Goal: Communication & Community: Answer question/provide support

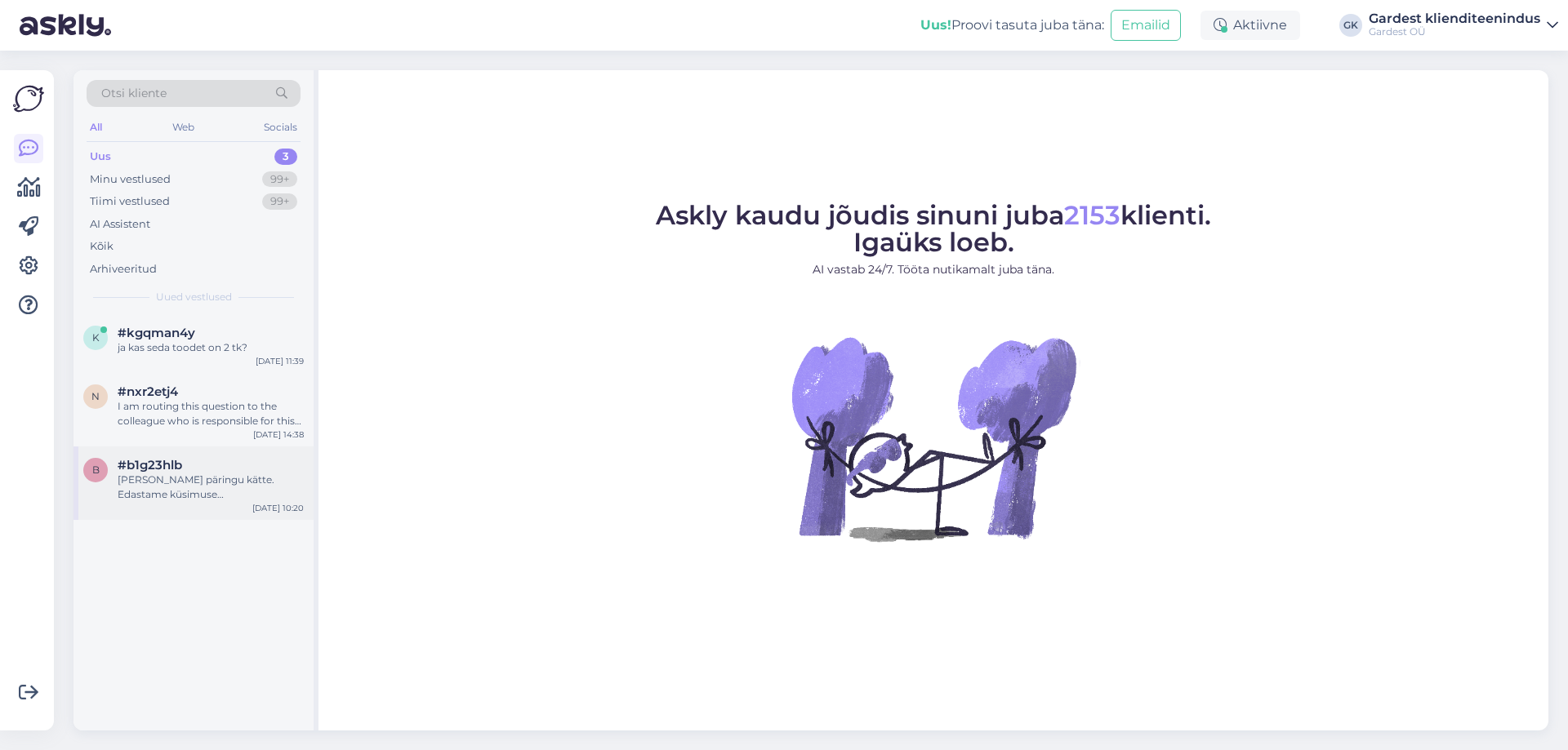
click at [169, 488] on div "[PERSON_NAME] päringu kätte. Edastame küsimuse klienditeenindajale, kes vastab …" at bounding box center [210, 488] width 186 height 30
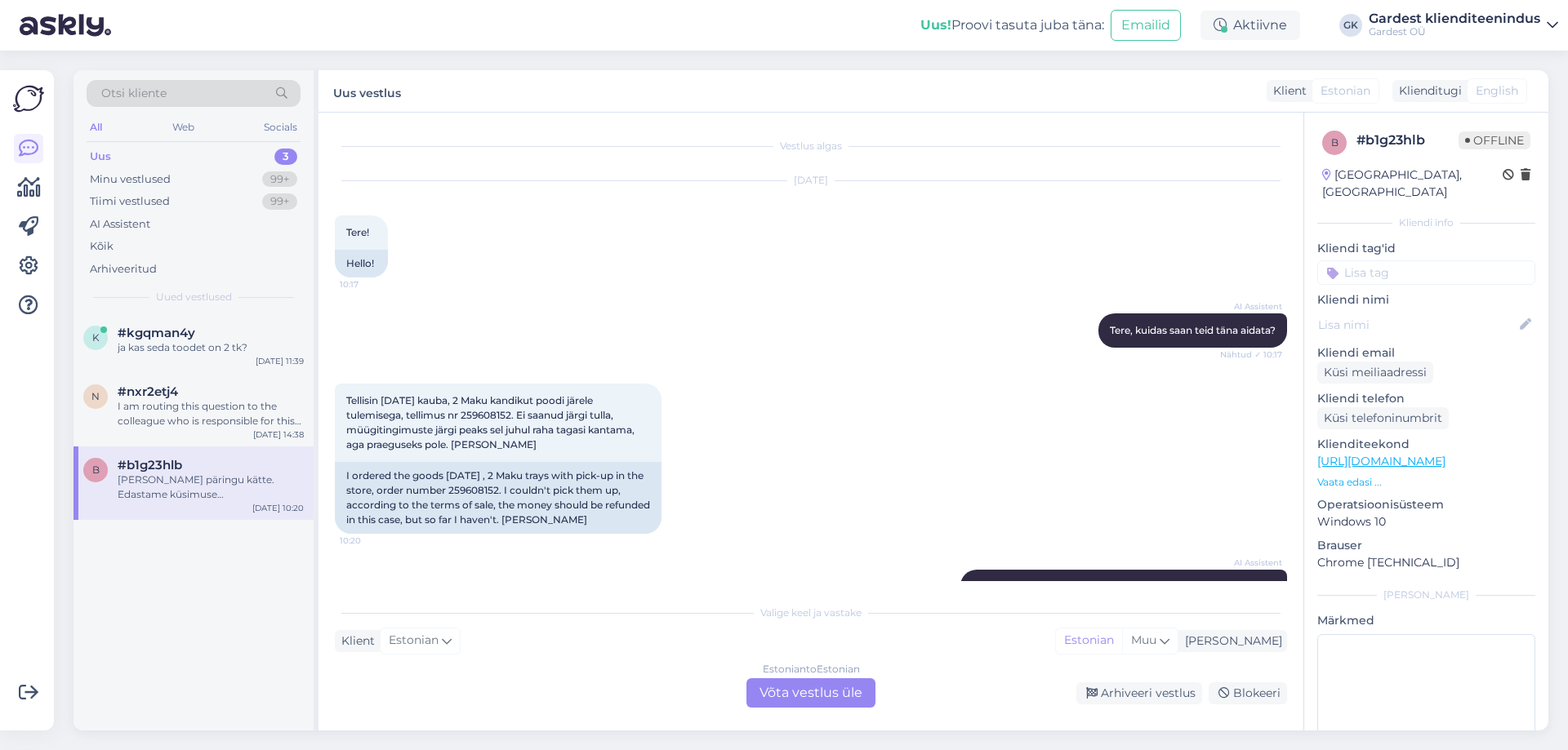
scroll to position [70, 0]
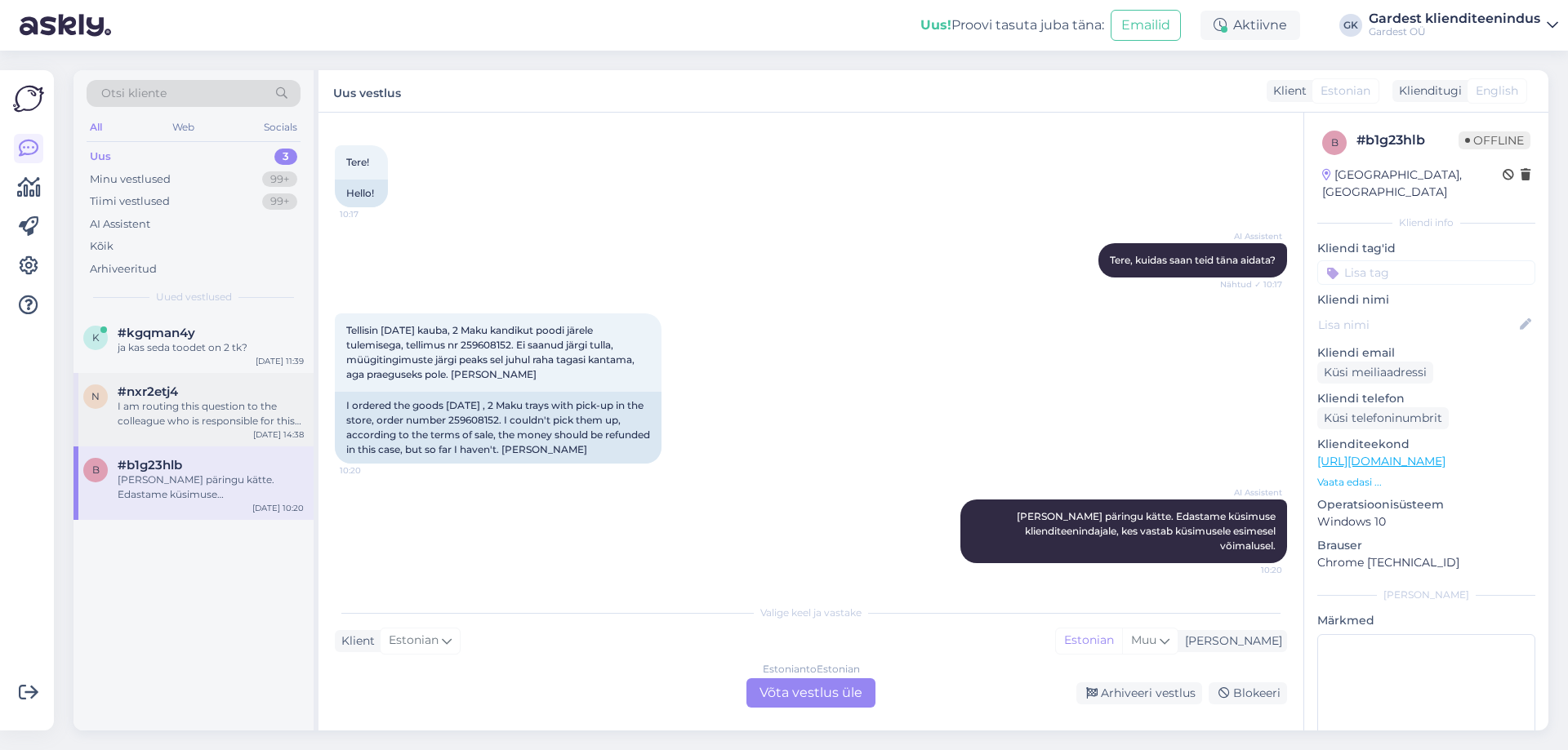
click at [166, 404] on div "I am routing this question to the colleague who is responsible for this topic. …" at bounding box center [210, 414] width 186 height 30
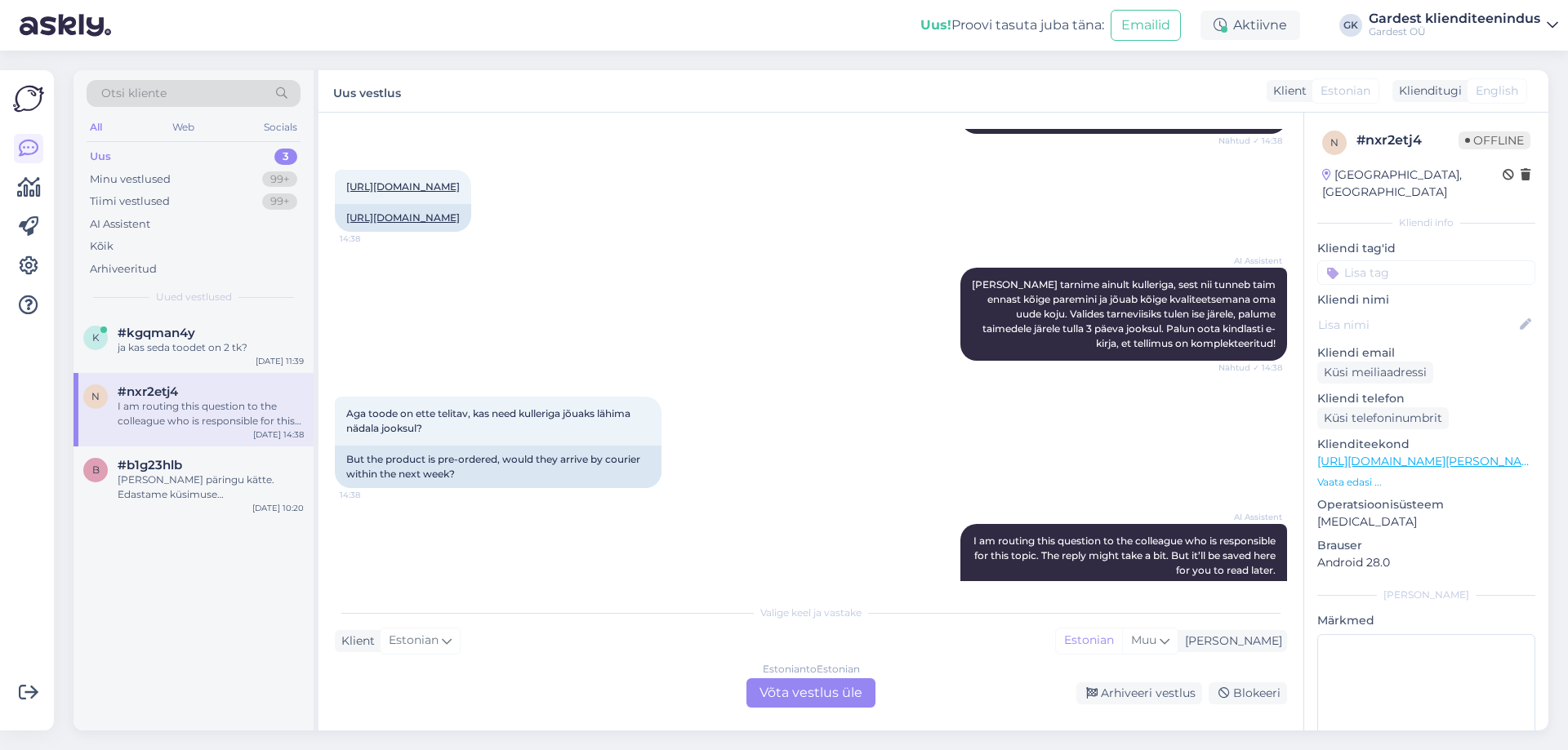
scroll to position [326, 0]
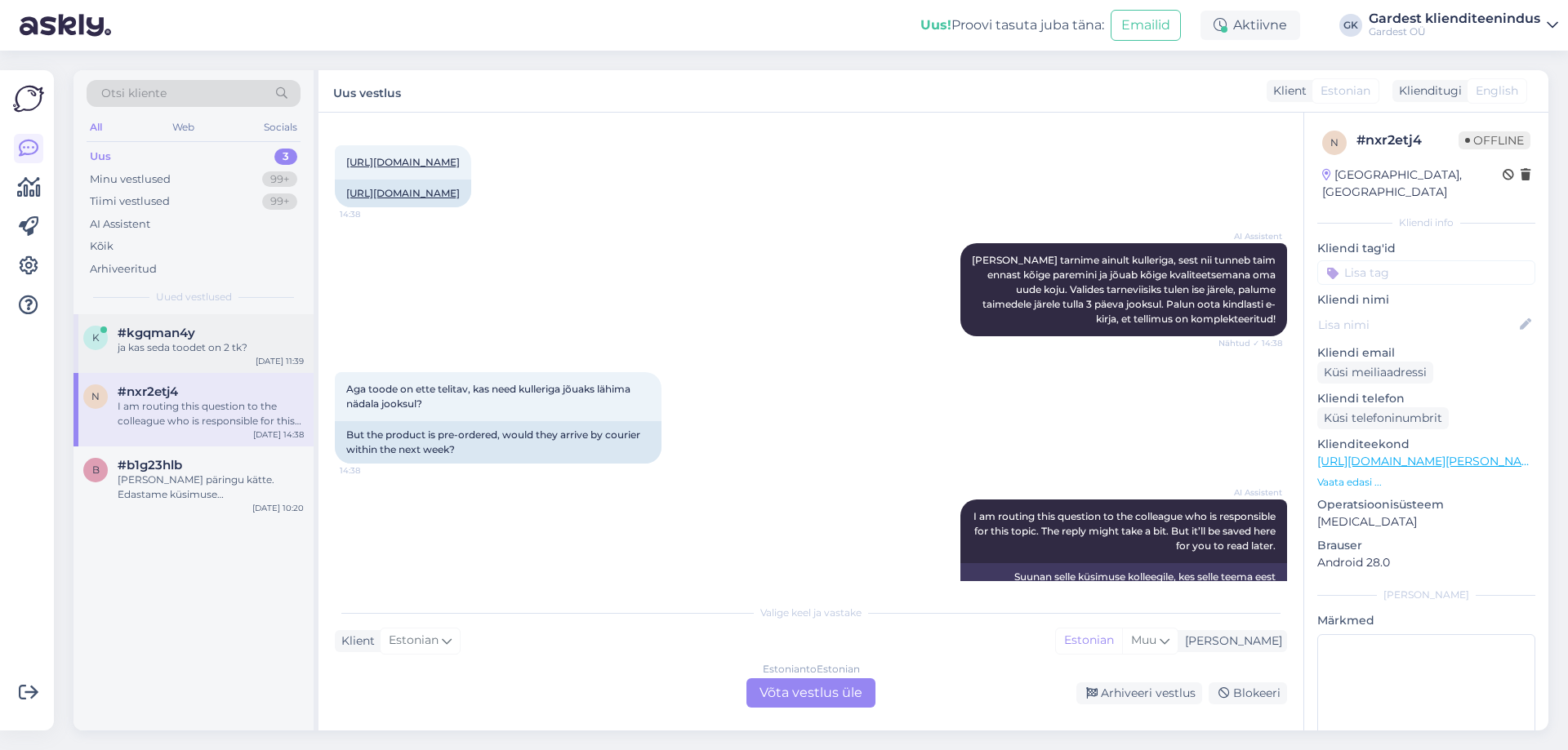
click at [217, 327] on div "#kgqman4y" at bounding box center [210, 332] width 186 height 15
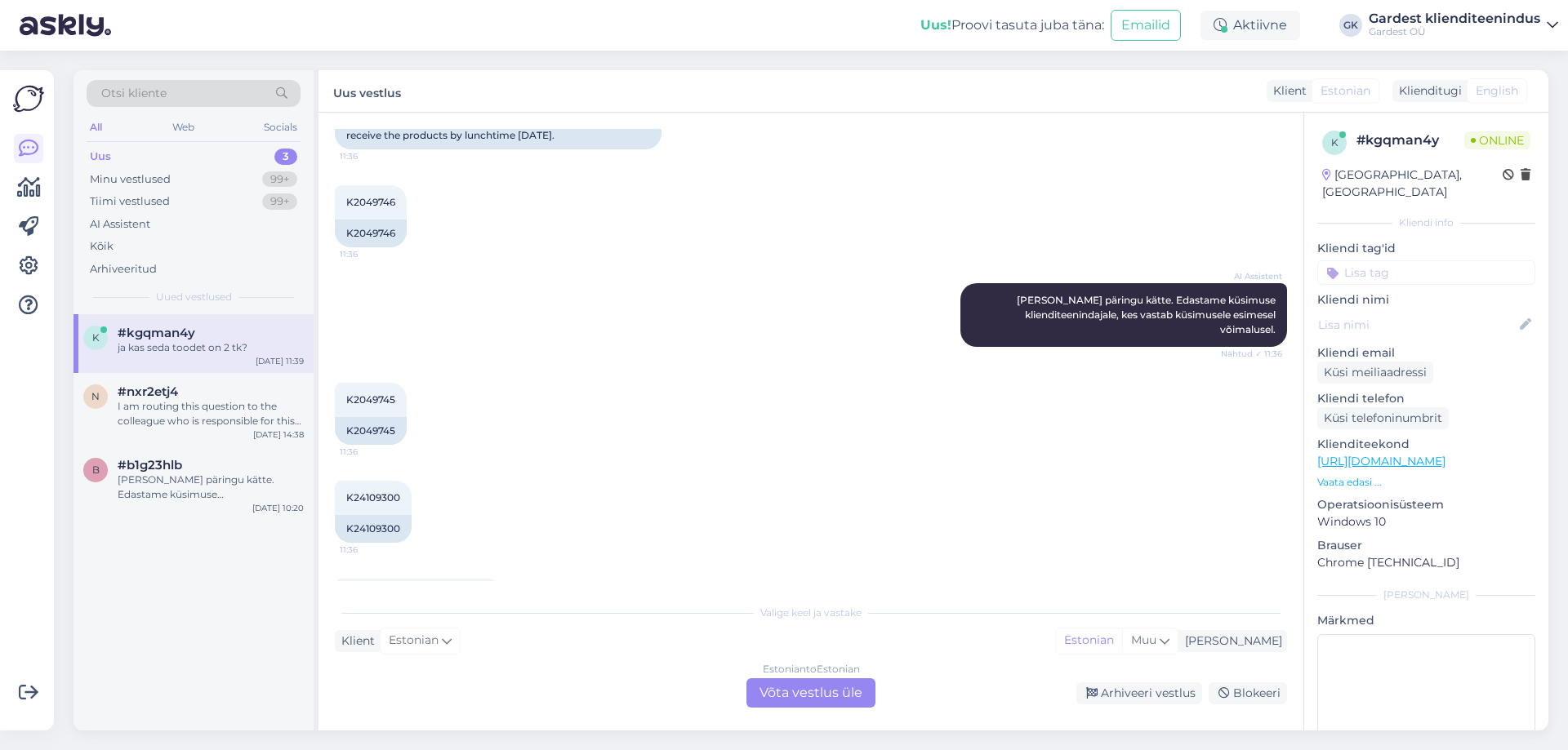
scroll to position [264, 0]
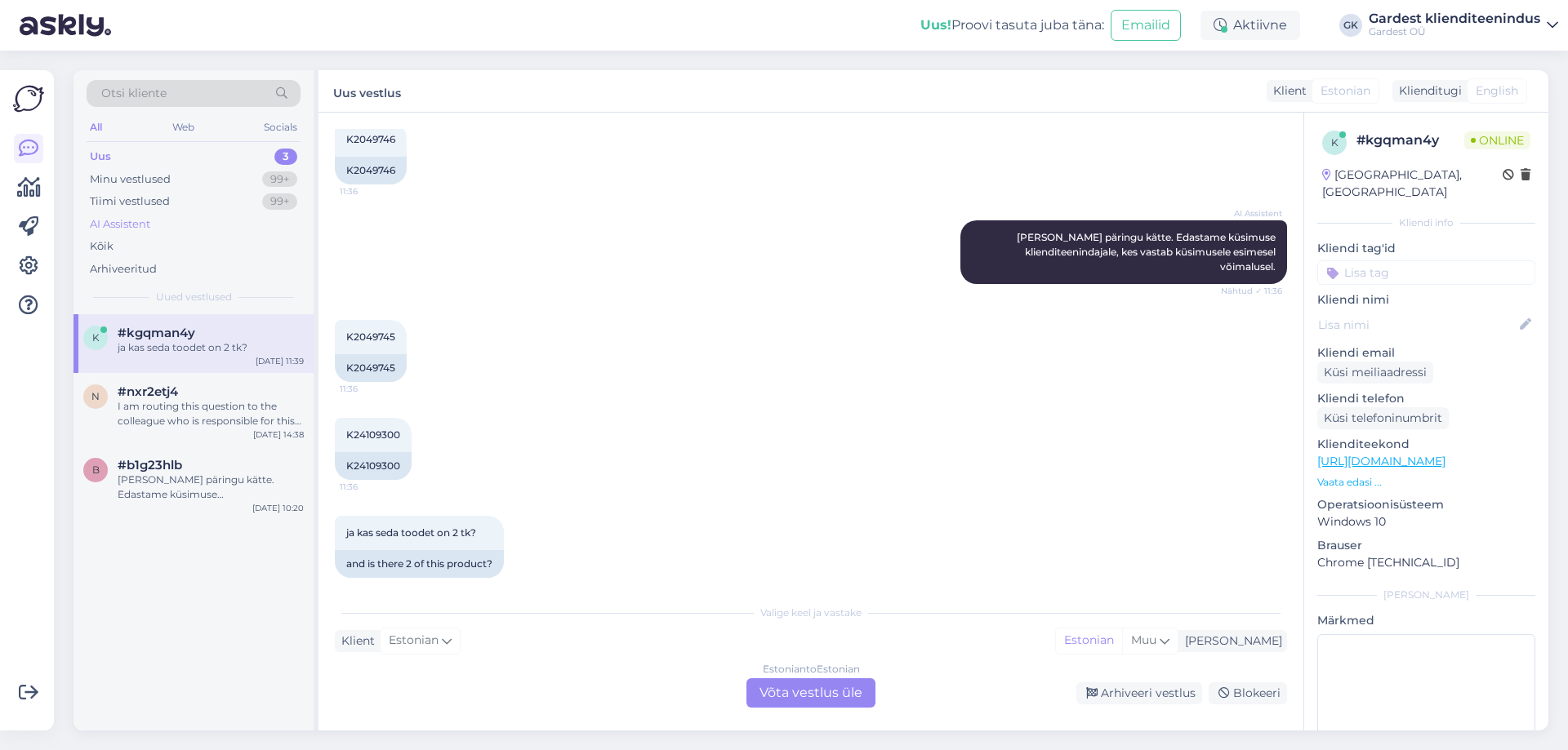
click at [130, 224] on div "AI Assistent" at bounding box center [120, 224] width 60 height 17
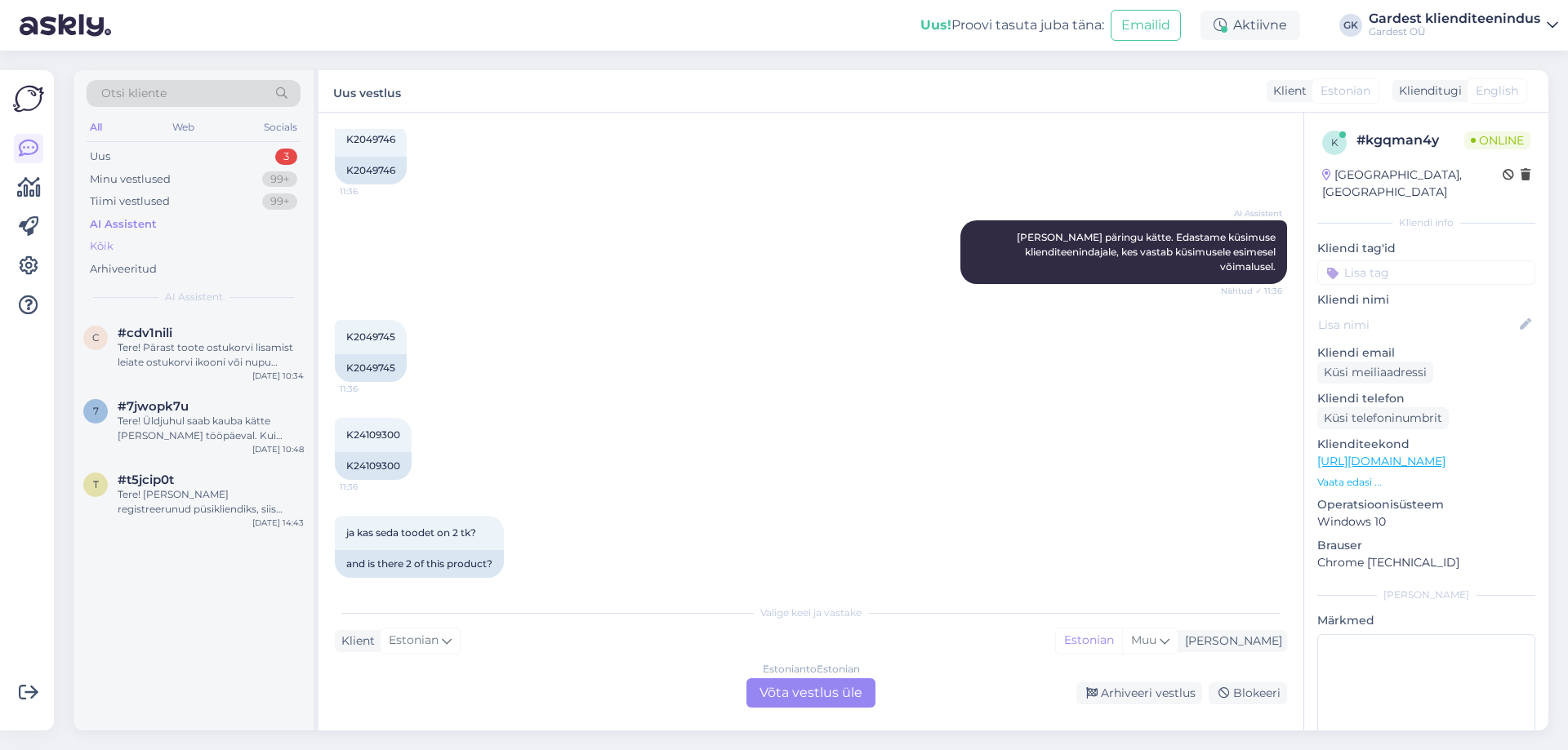
click at [110, 247] on div "Kõik" at bounding box center [101, 246] width 24 height 17
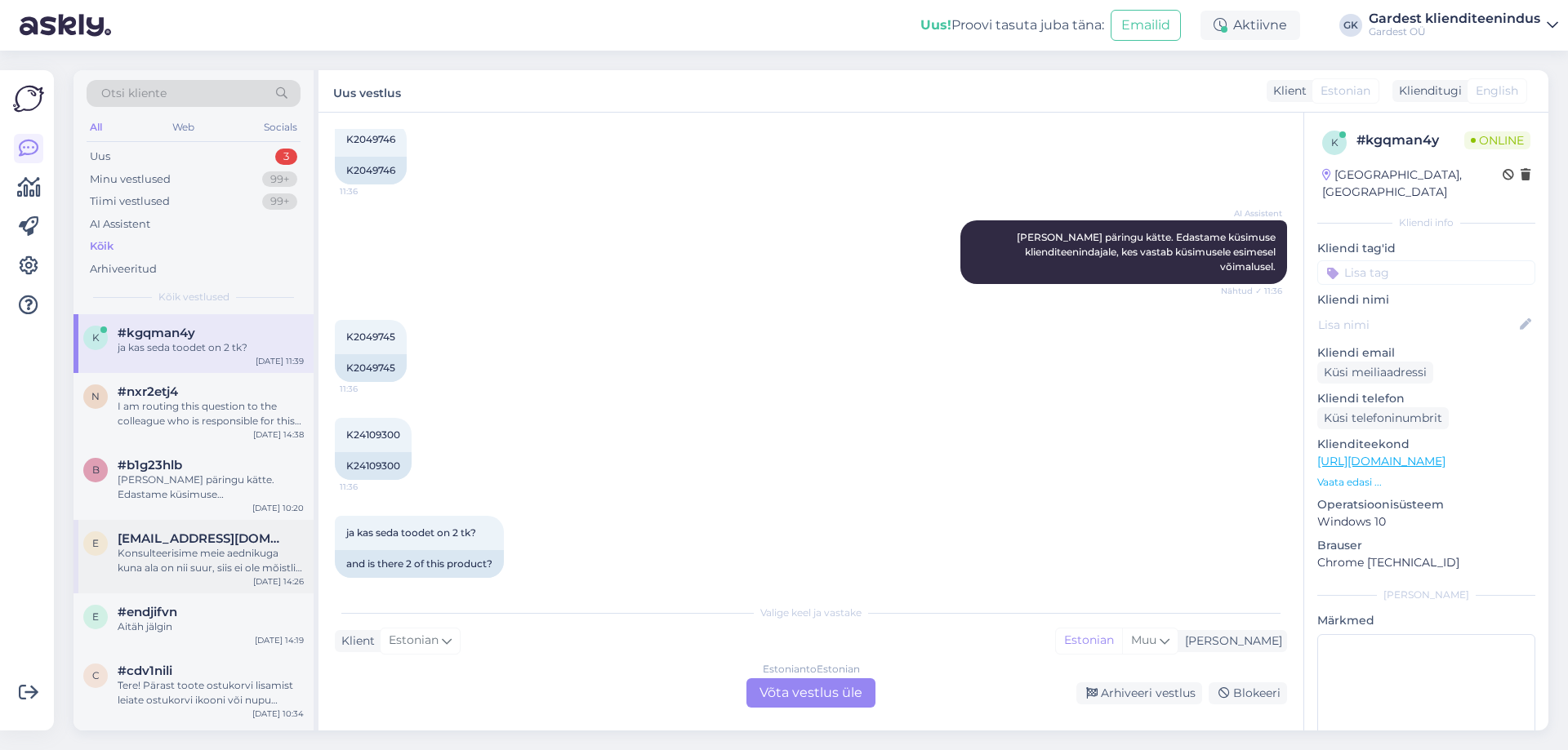
scroll to position [82, 0]
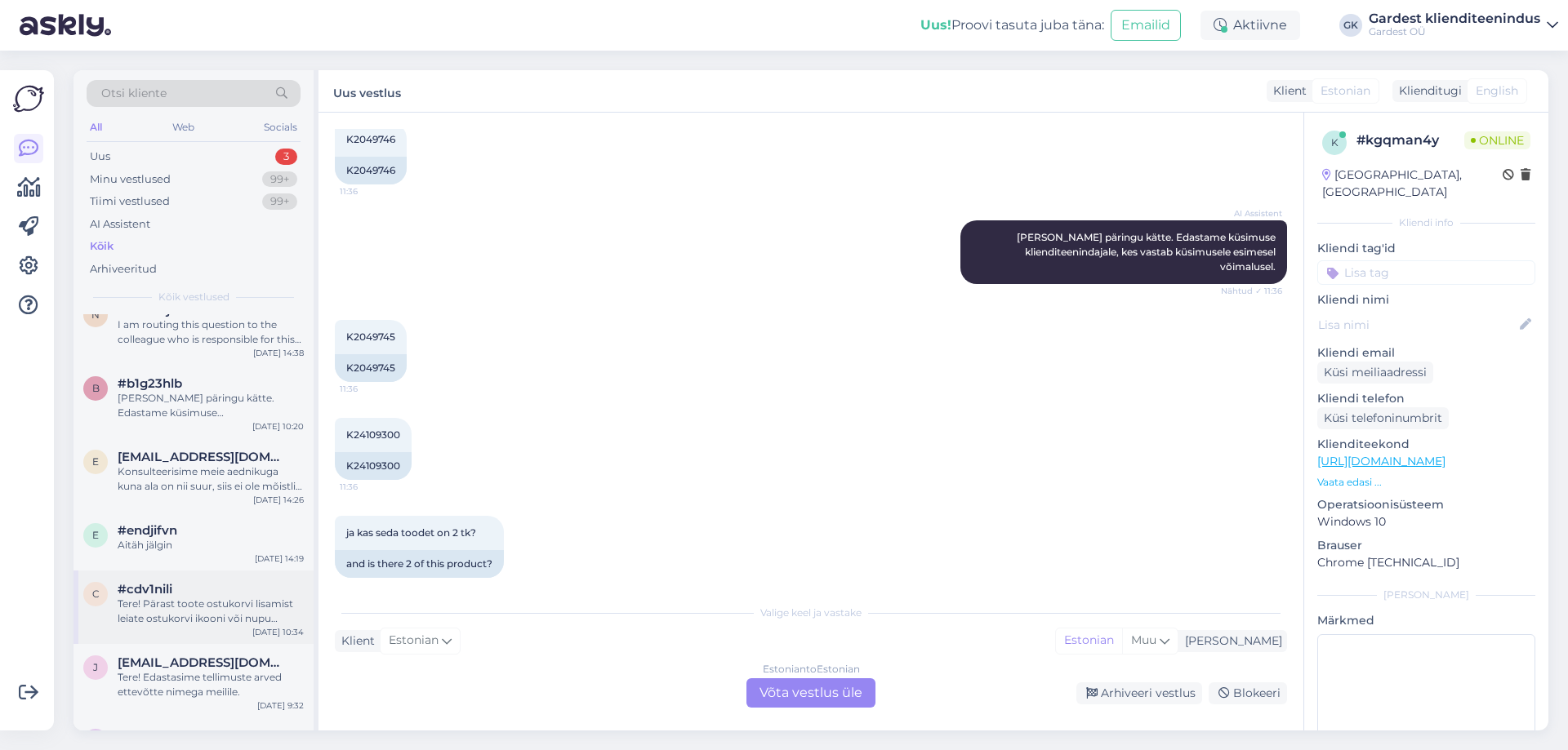
click at [180, 610] on div "Tere! Pärast toote ostukorvi lisamist leiate ostukorvi ikooni või nupu tavalise…" at bounding box center [210, 611] width 186 height 30
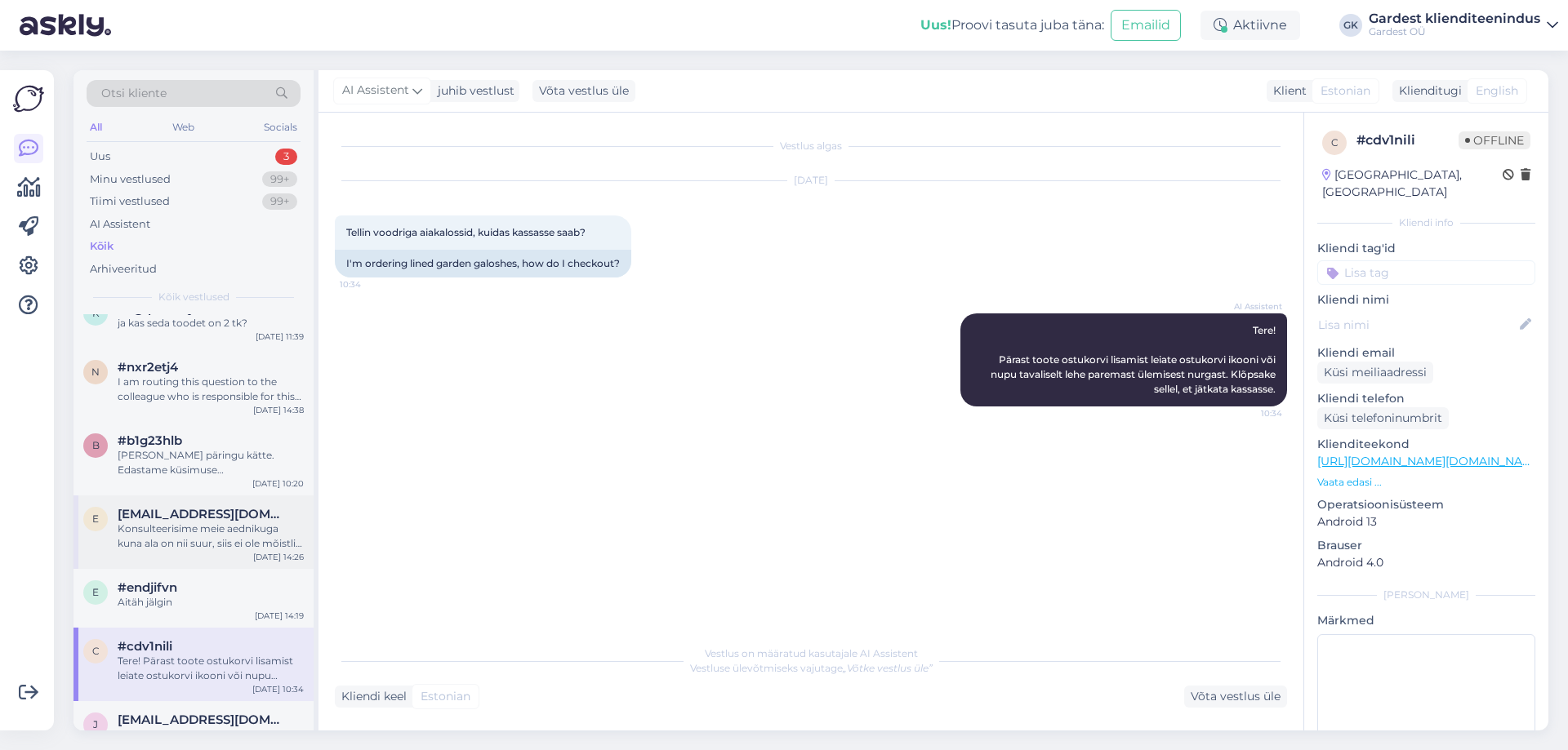
scroll to position [0, 0]
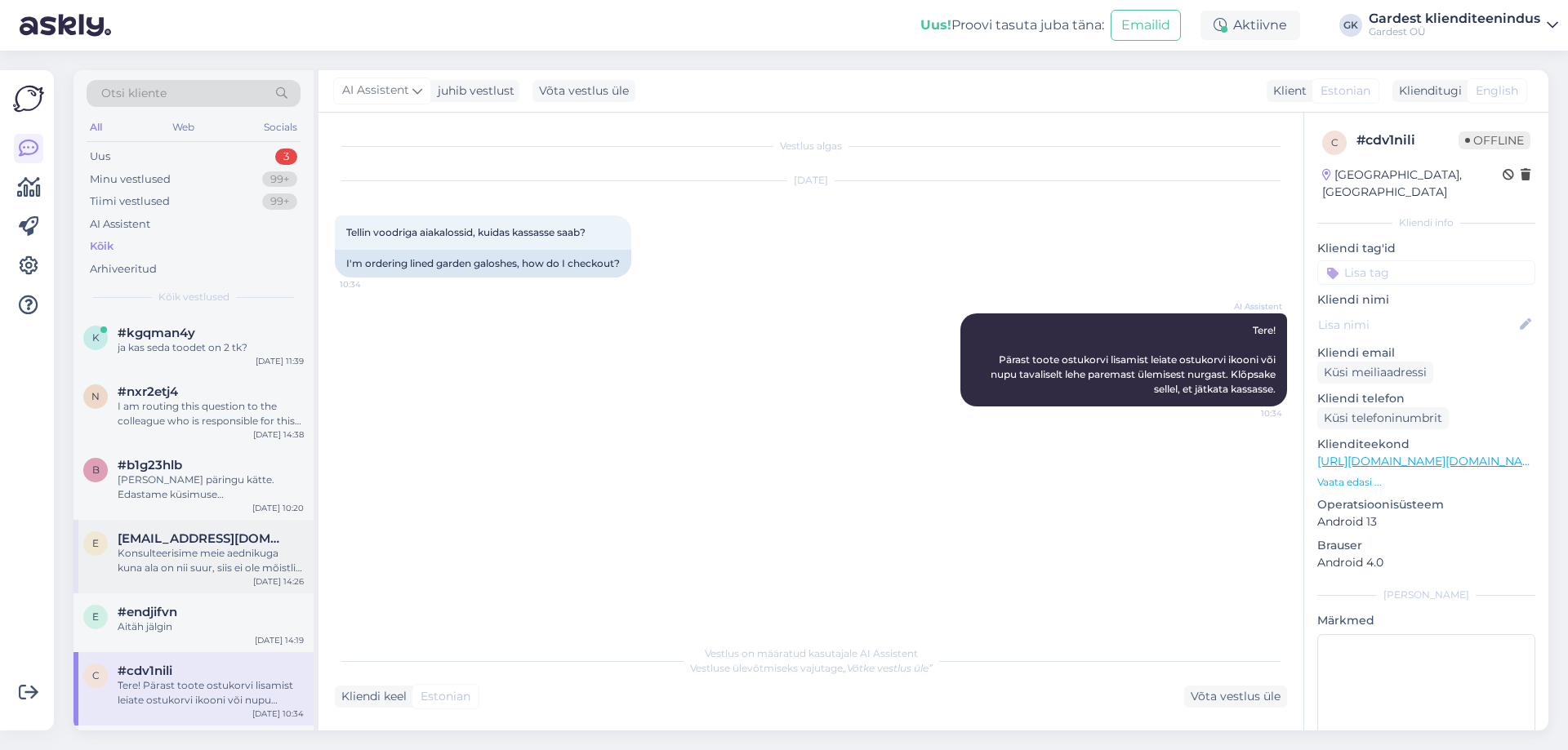
click at [191, 565] on div "Konsulteerisime meie aednikuga kuna ala on nii suur, siis ei ole mõistlik kasut…" at bounding box center [210, 561] width 186 height 30
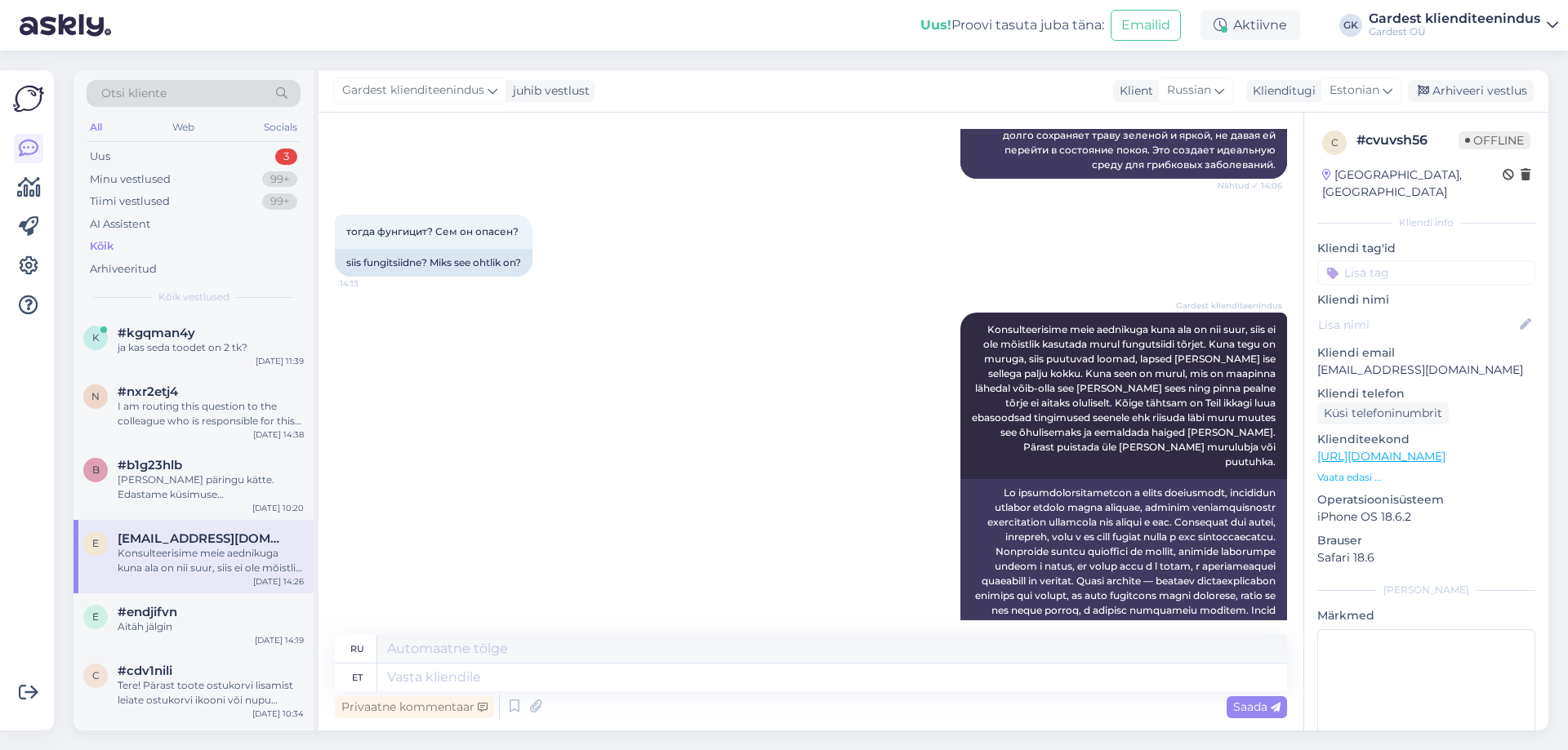
scroll to position [3869, 0]
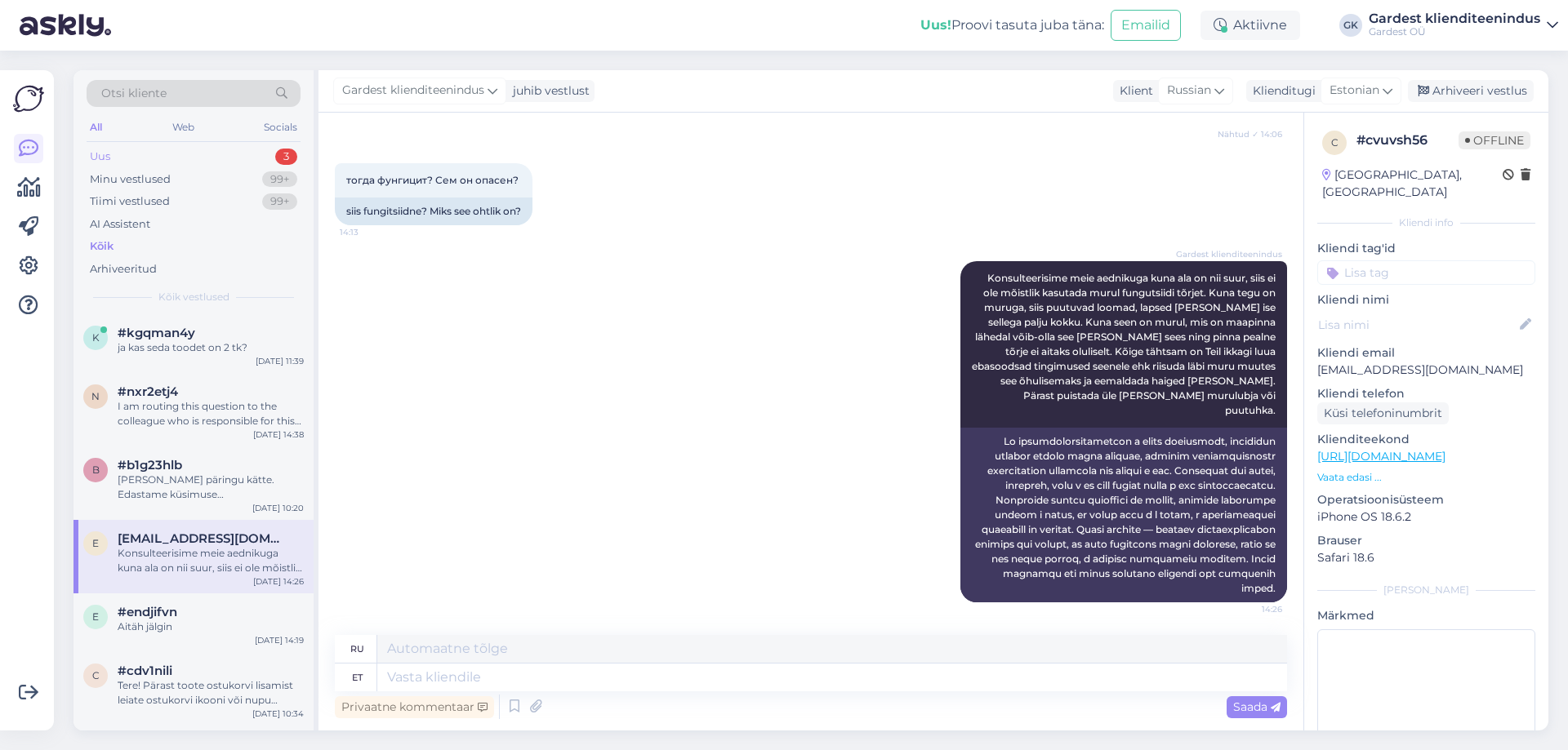
click at [108, 161] on div "Uus" at bounding box center [99, 156] width 20 height 17
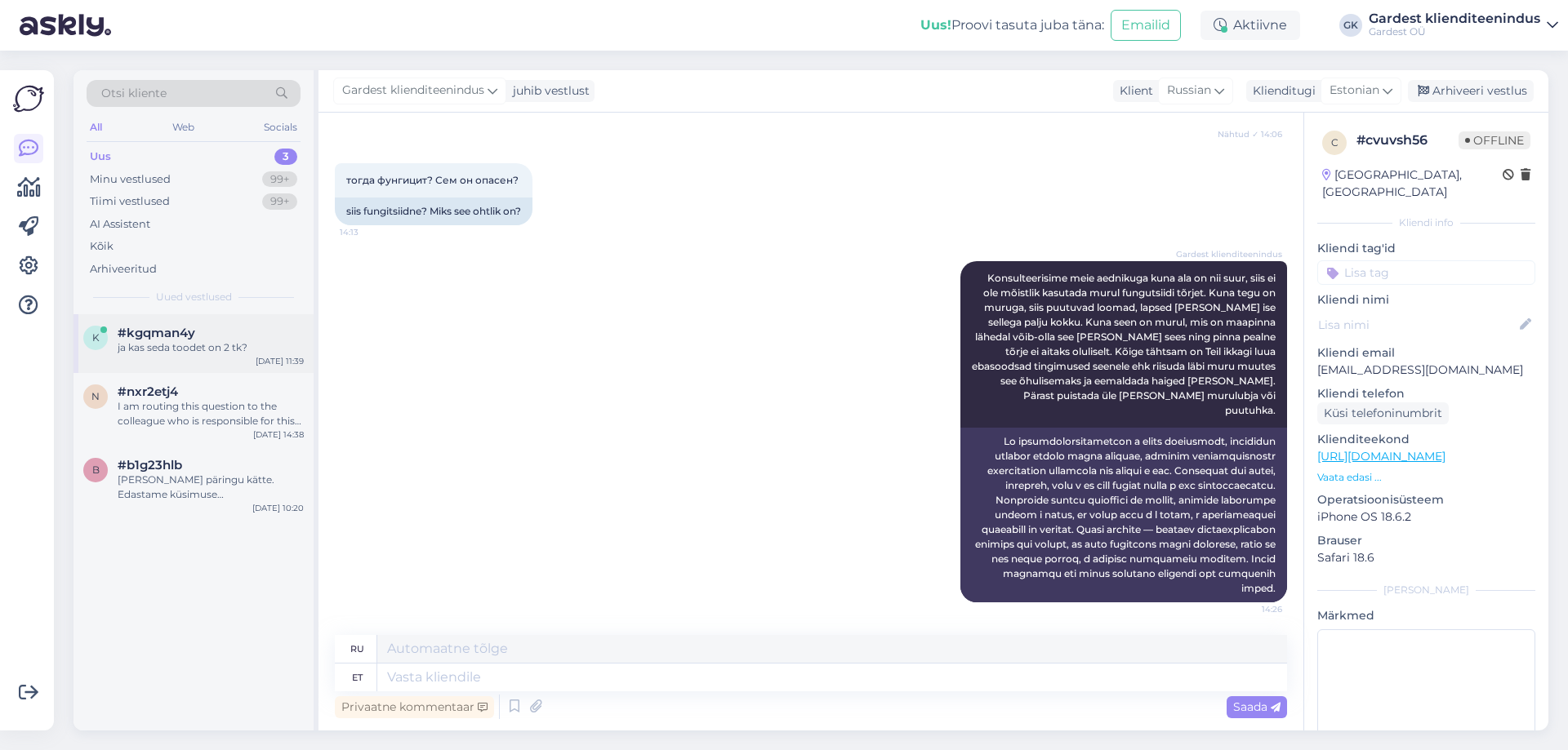
click at [179, 345] on div "ja kas seda toodet on 2 tk?" at bounding box center [210, 347] width 186 height 15
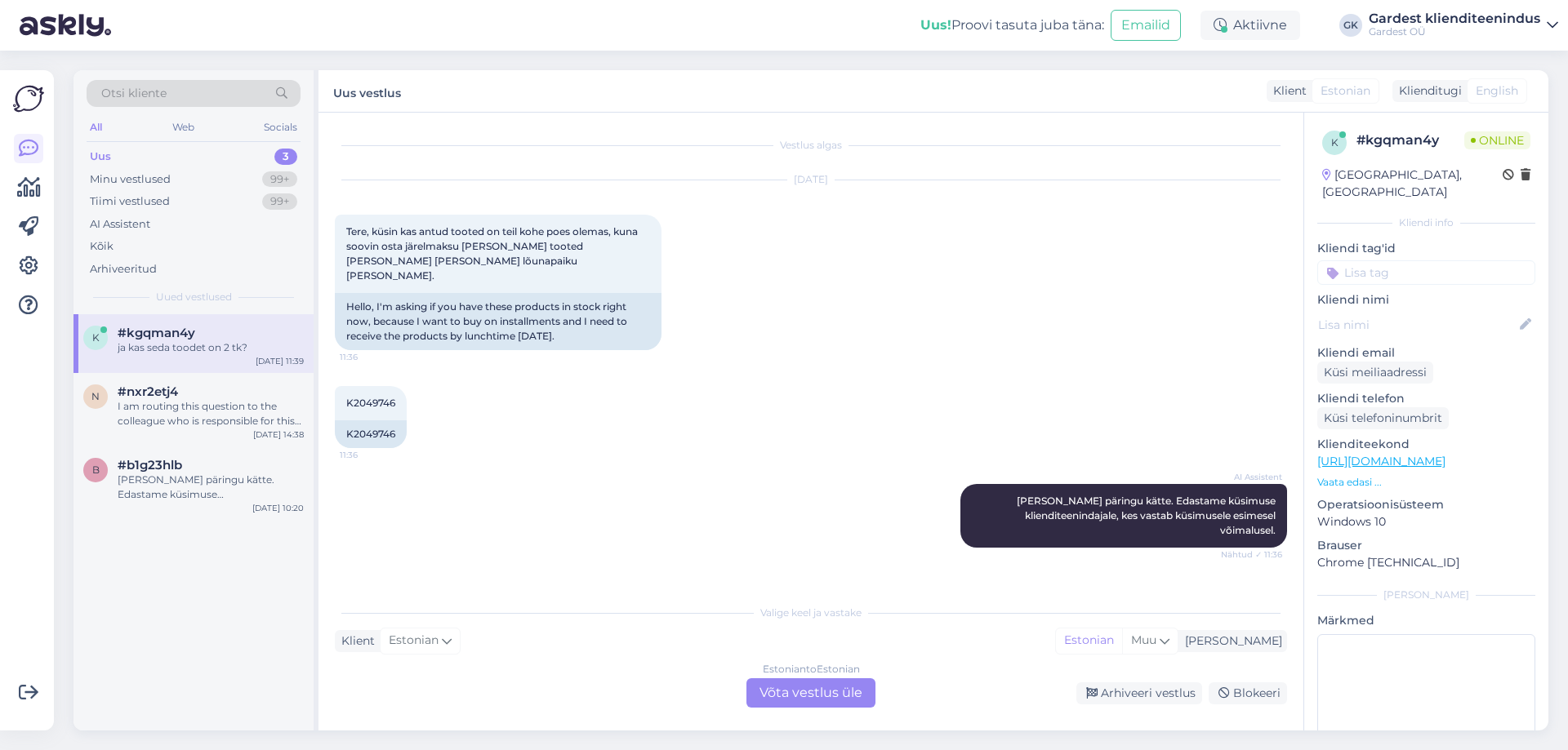
scroll to position [0, 0]
drag, startPoint x: 351, startPoint y: 388, endPoint x: 397, endPoint y: 392, distance: 46.2
click at [397, 392] on div "K2049746 11:36" at bounding box center [371, 404] width 72 height 34
copy span "2049746"
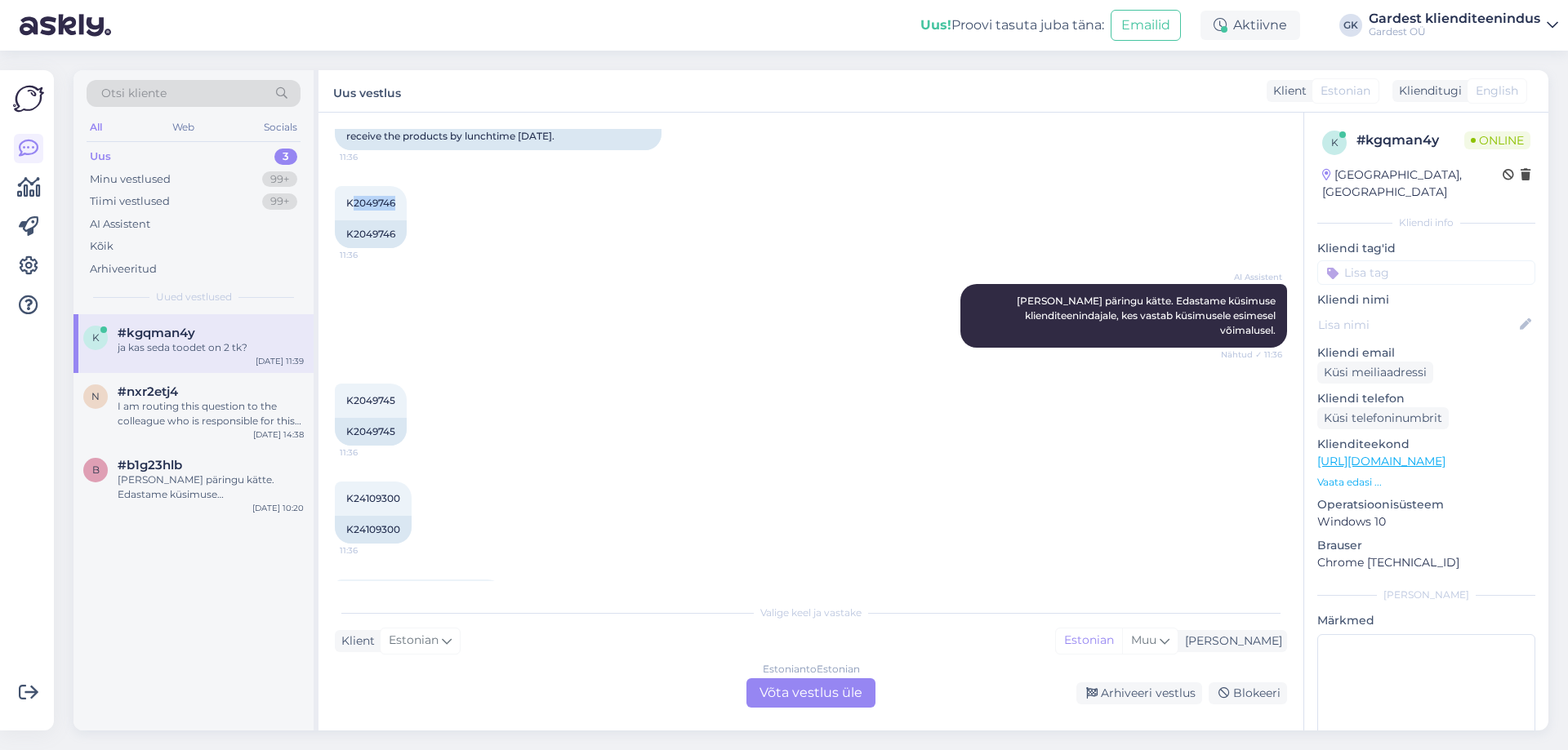
scroll to position [264, 0]
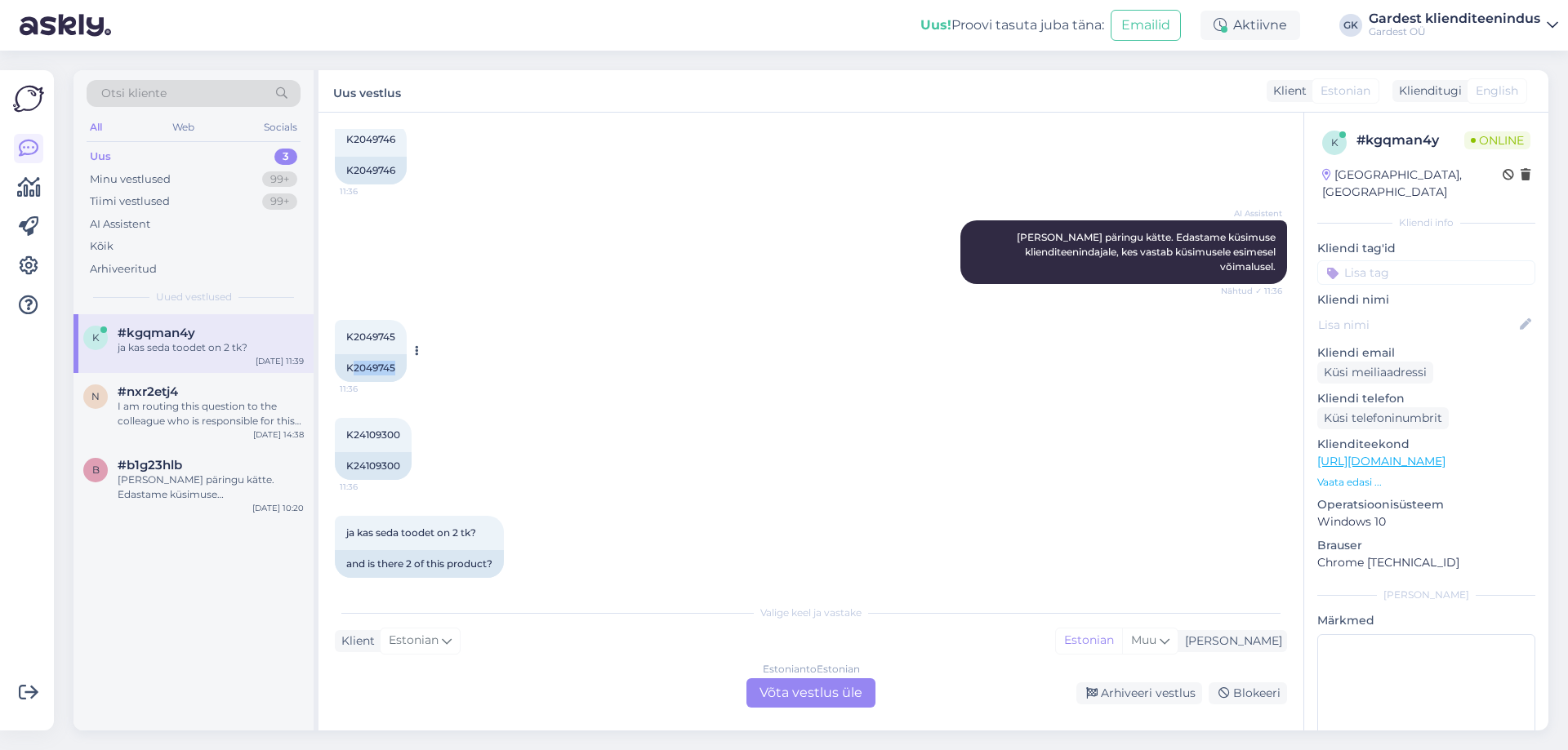
drag, startPoint x: 398, startPoint y: 352, endPoint x: 354, endPoint y: 351, distance: 44.0
click at [354, 354] on div "K2049745" at bounding box center [371, 368] width 72 height 28
copy div "2049745"
drag, startPoint x: 406, startPoint y: 448, endPoint x: 353, endPoint y: 456, distance: 53.6
click at [353, 456] on div "K24109300" at bounding box center [373, 466] width 77 height 28
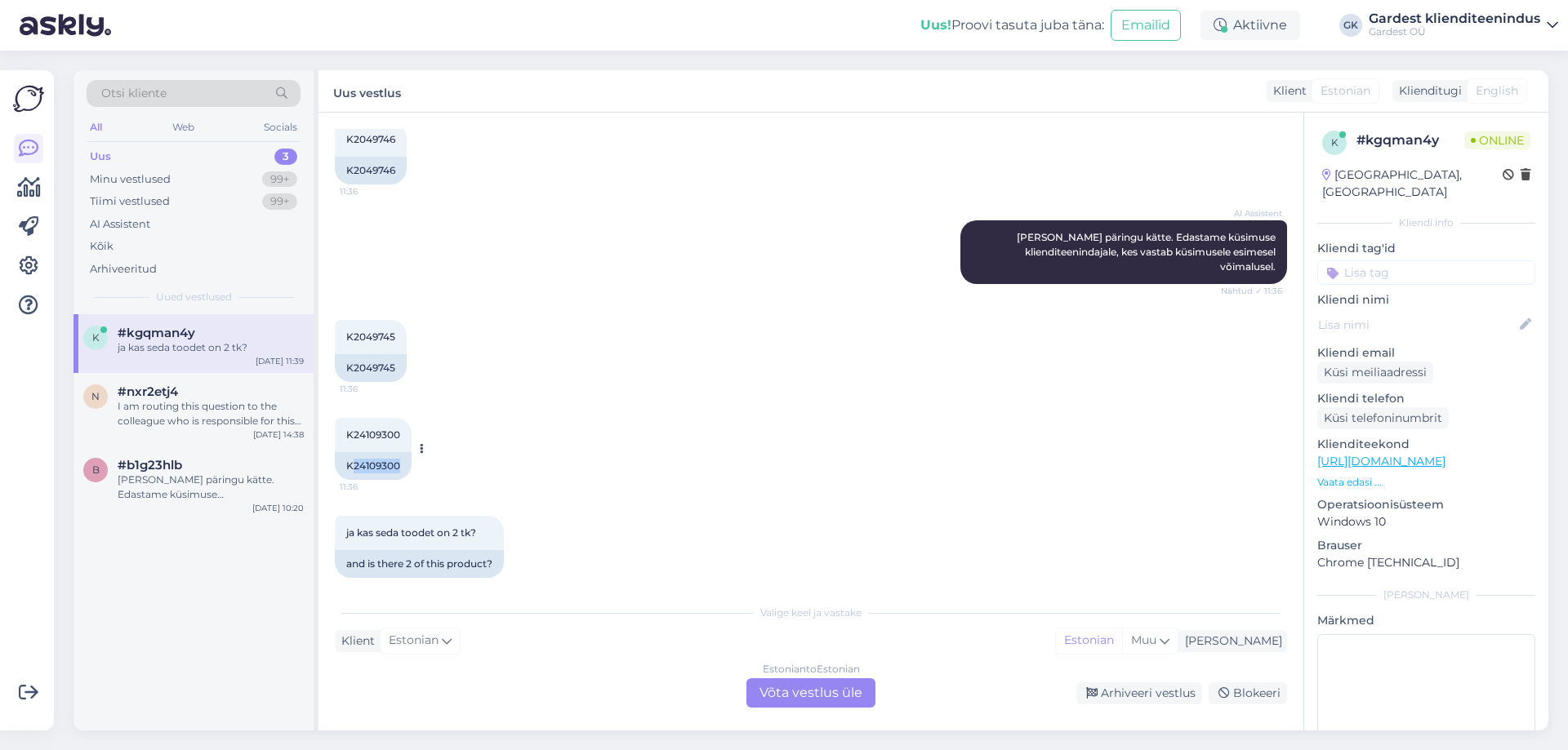
copy div "24109300"
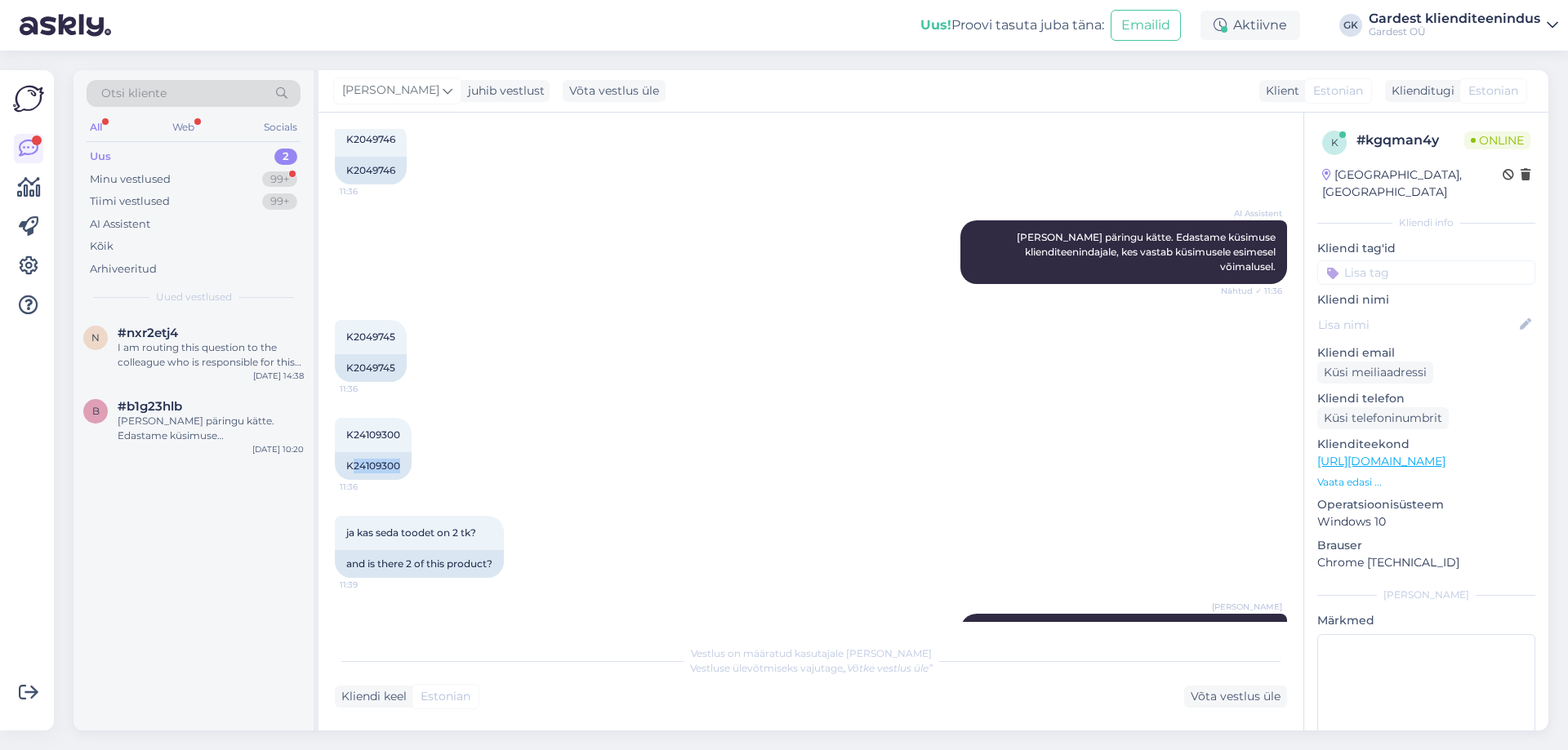
scroll to position [378, 0]
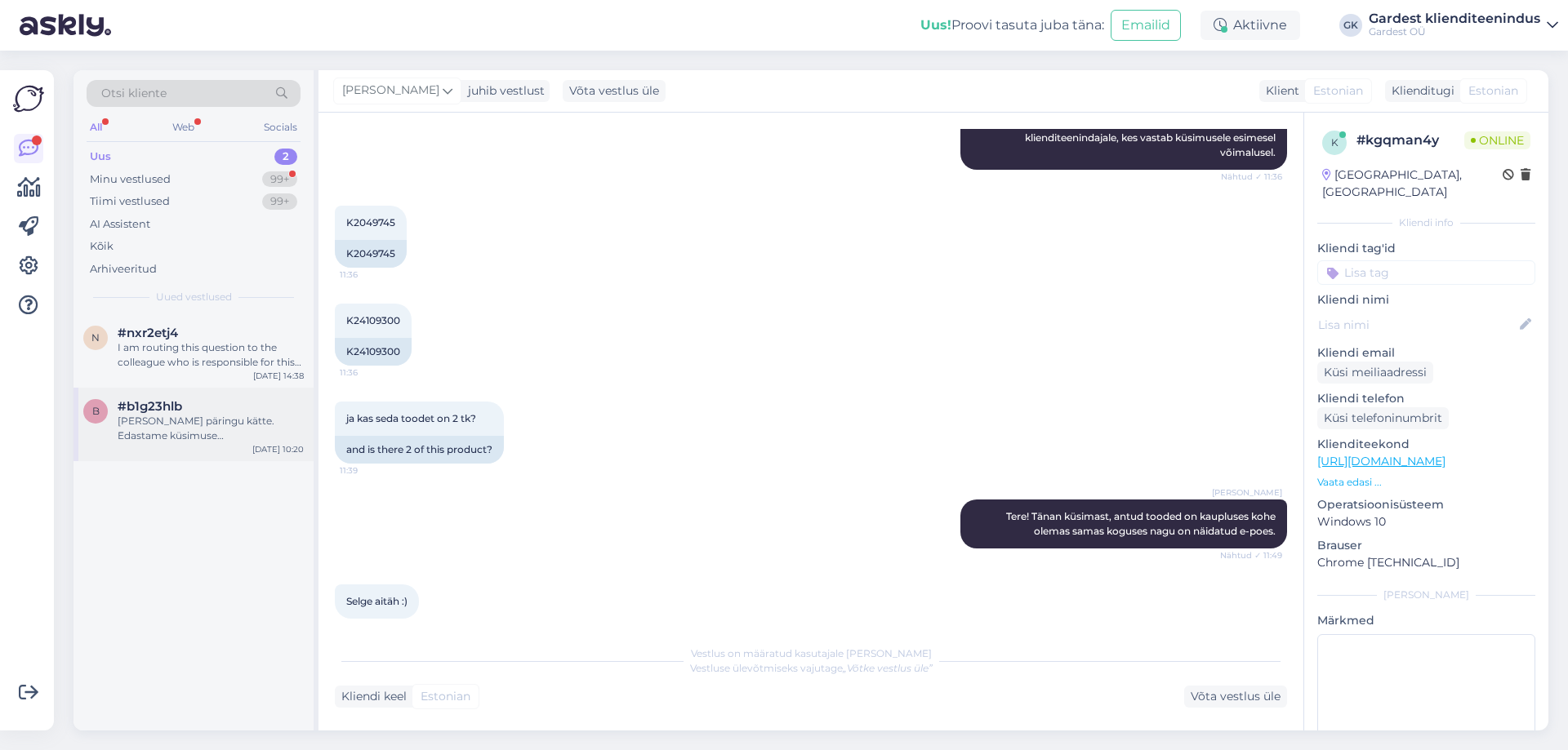
click at [214, 418] on div "[PERSON_NAME] päringu kätte. Edastame küsimuse klienditeenindajale, kes vastab …" at bounding box center [210, 428] width 186 height 30
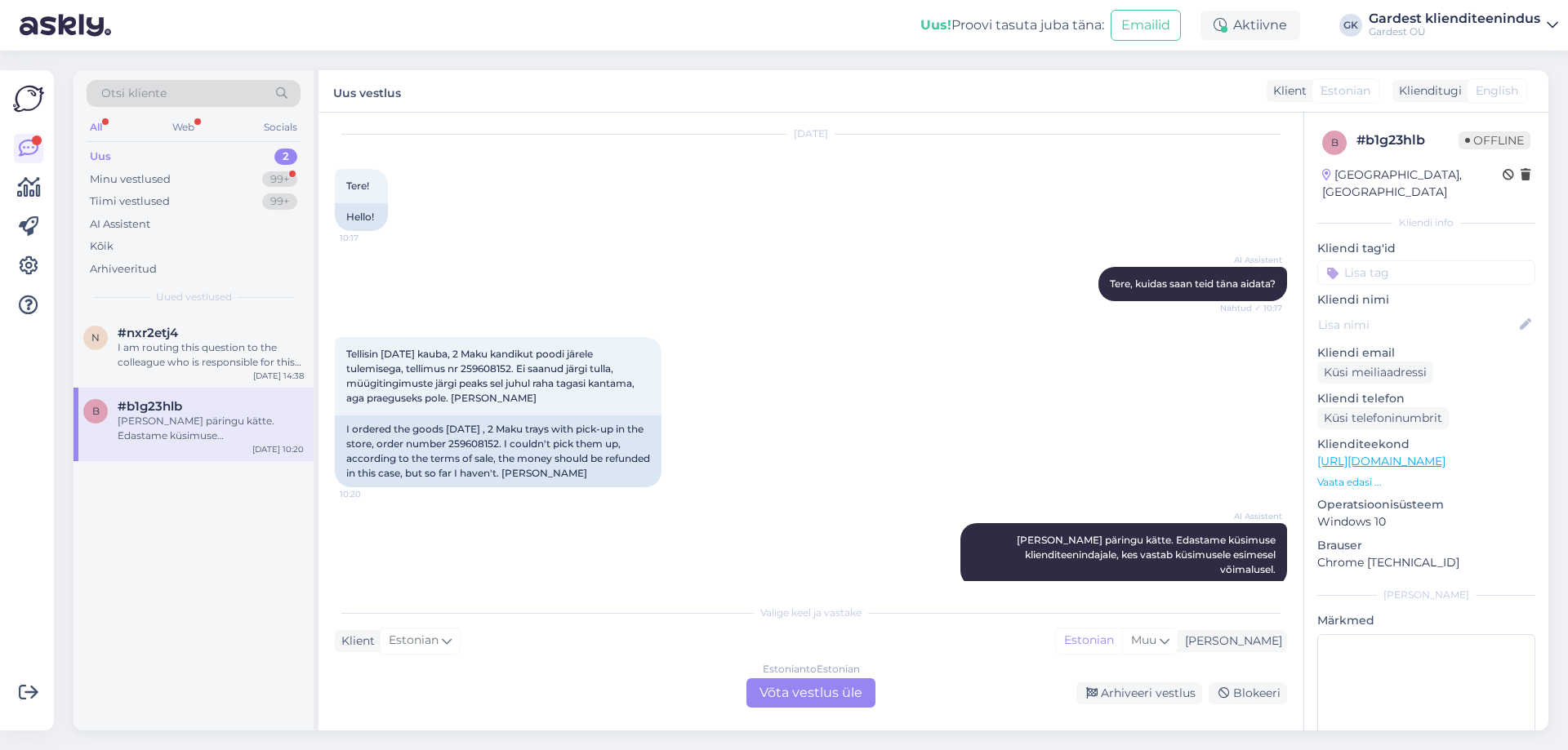
scroll to position [70, 0]
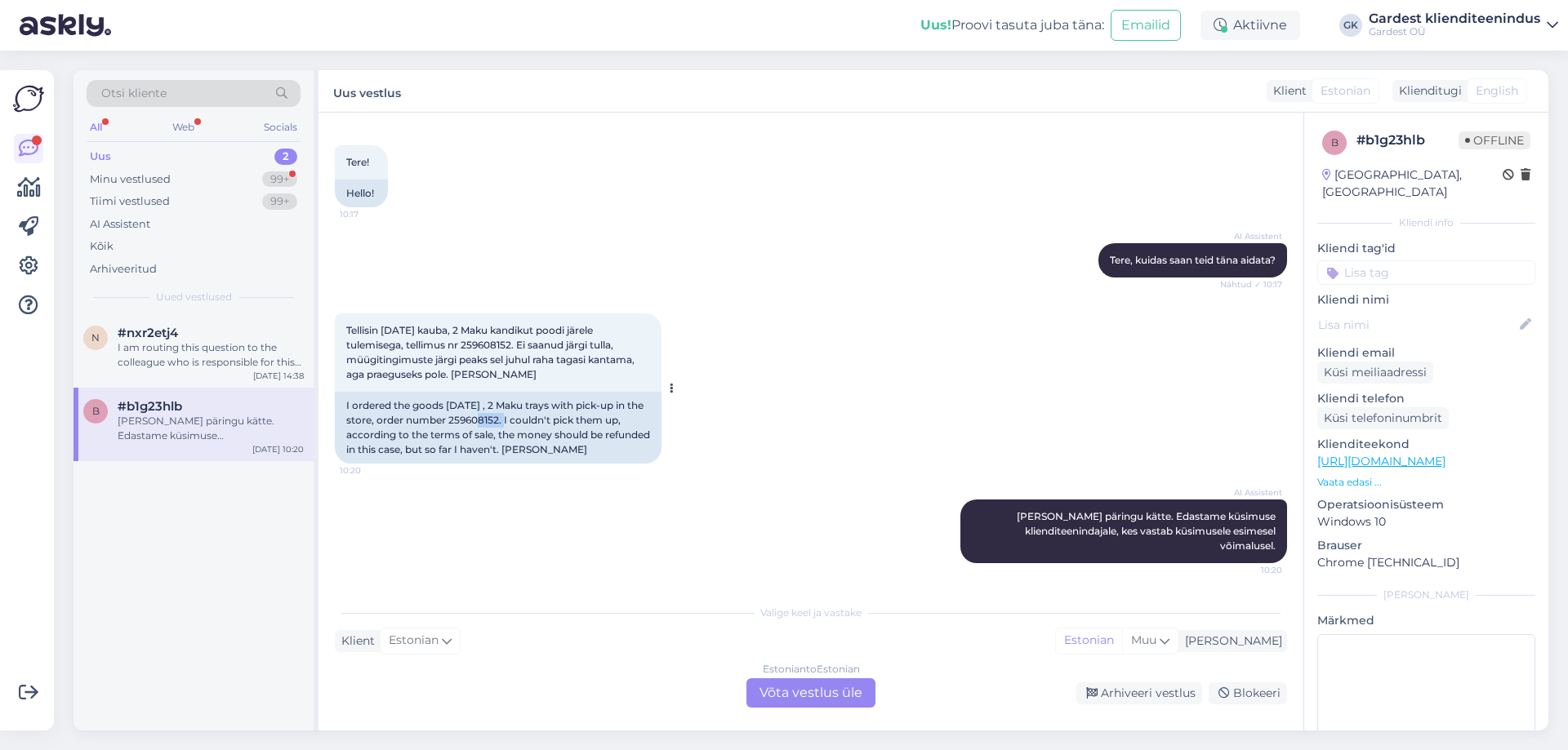
drag, startPoint x: 487, startPoint y: 418, endPoint x: 517, endPoint y: 419, distance: 30.0
click at [517, 419] on div "I ordered the goods [DATE] , 2 Maku trays with pick-up in the store, order numb…" at bounding box center [498, 427] width 326 height 72
copy div "608152"
click at [846, 695] on div "Estonian to Estonian Võta vestlus üle" at bounding box center [811, 693] width 129 height 30
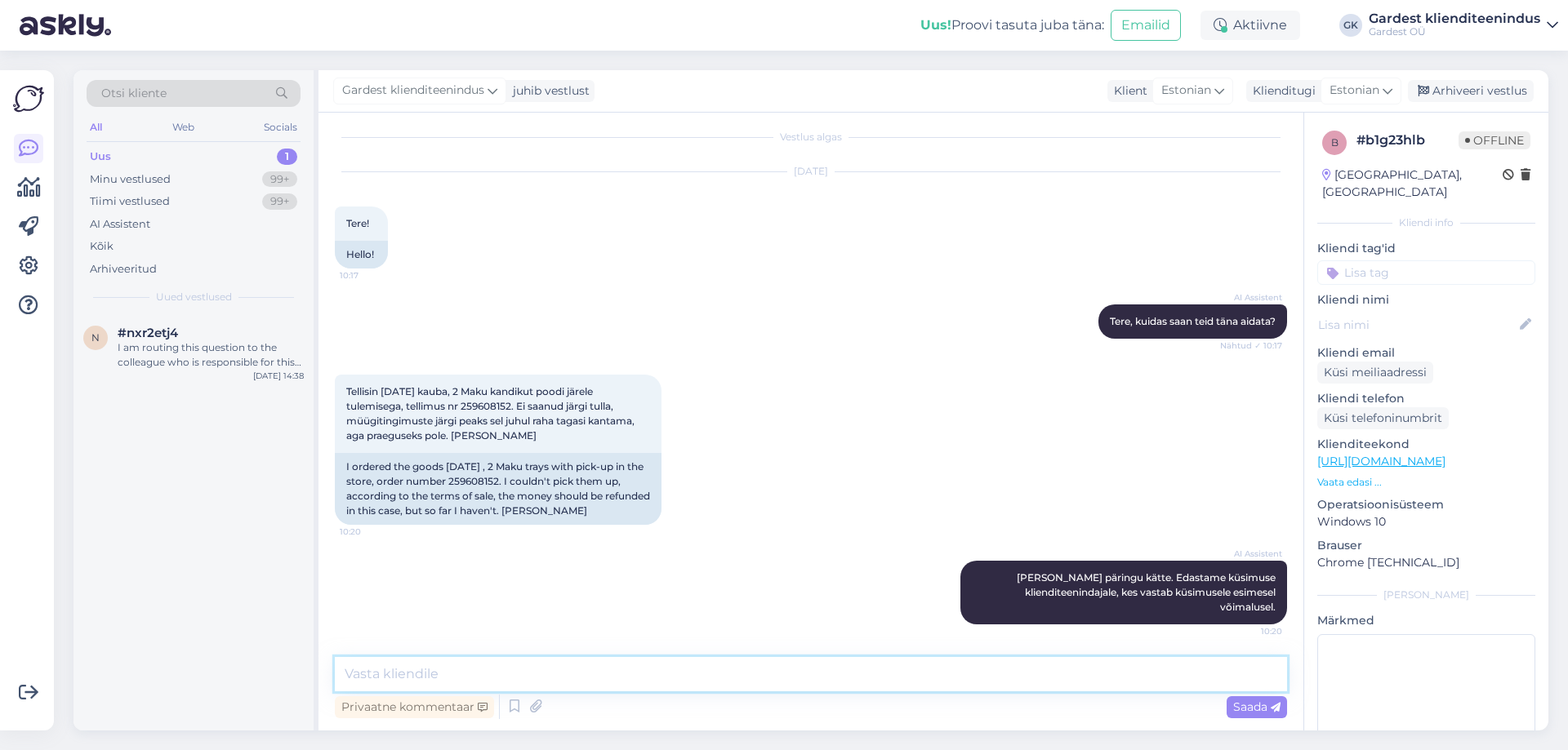
click at [617, 668] on textarea at bounding box center [811, 673] width 952 height 34
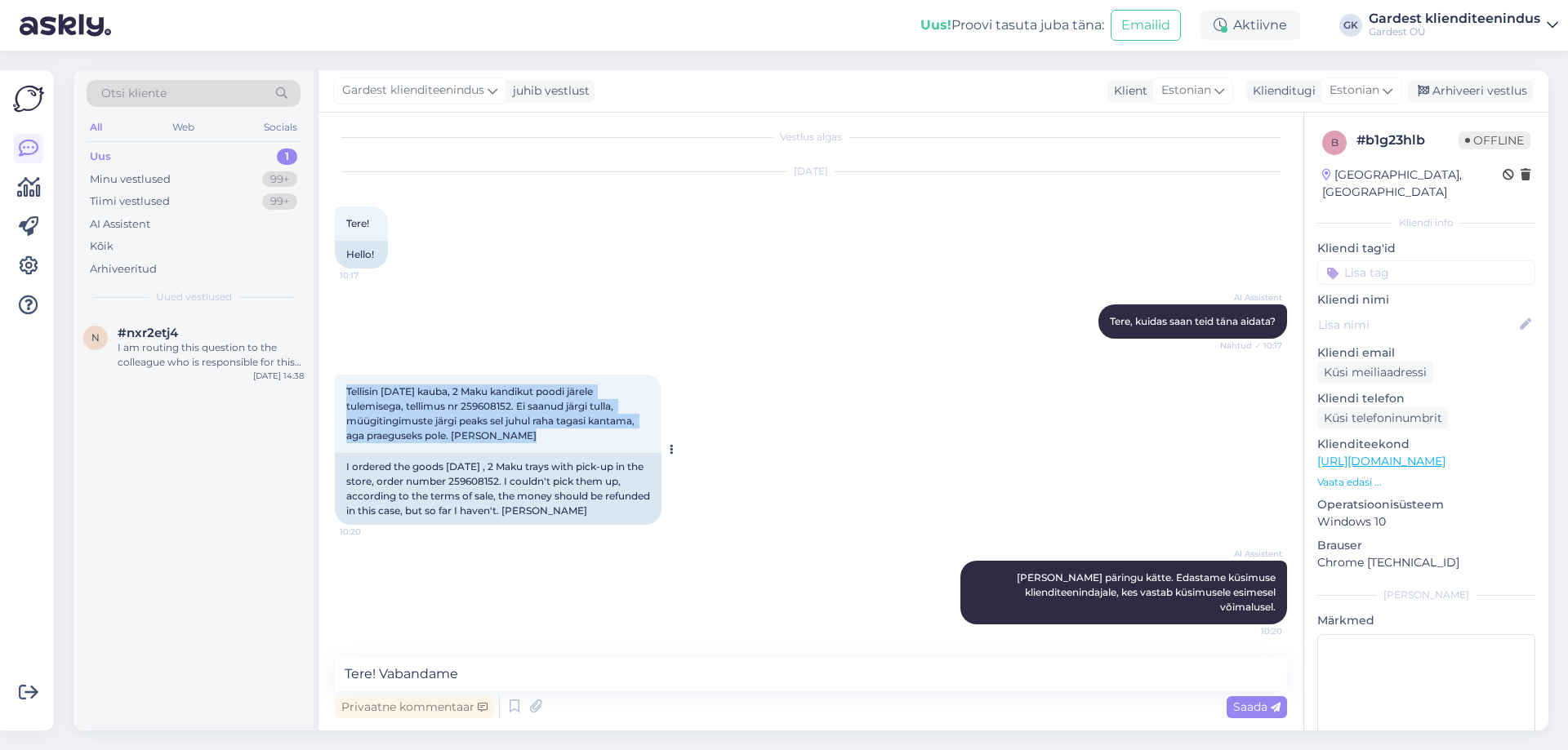
drag, startPoint x: 346, startPoint y: 391, endPoint x: 516, endPoint y: 434, distance: 175.4
click at [516, 434] on div "Tellisin [DATE] kauba, 2 Maku kandikut poodi järele tulemisega, tellimus nr 259…" at bounding box center [498, 414] width 326 height 78
copy span "Tellisin [DATE] kauba, 2 Maku kandikut poodi järele tulemisega, tellimus nr 259…"
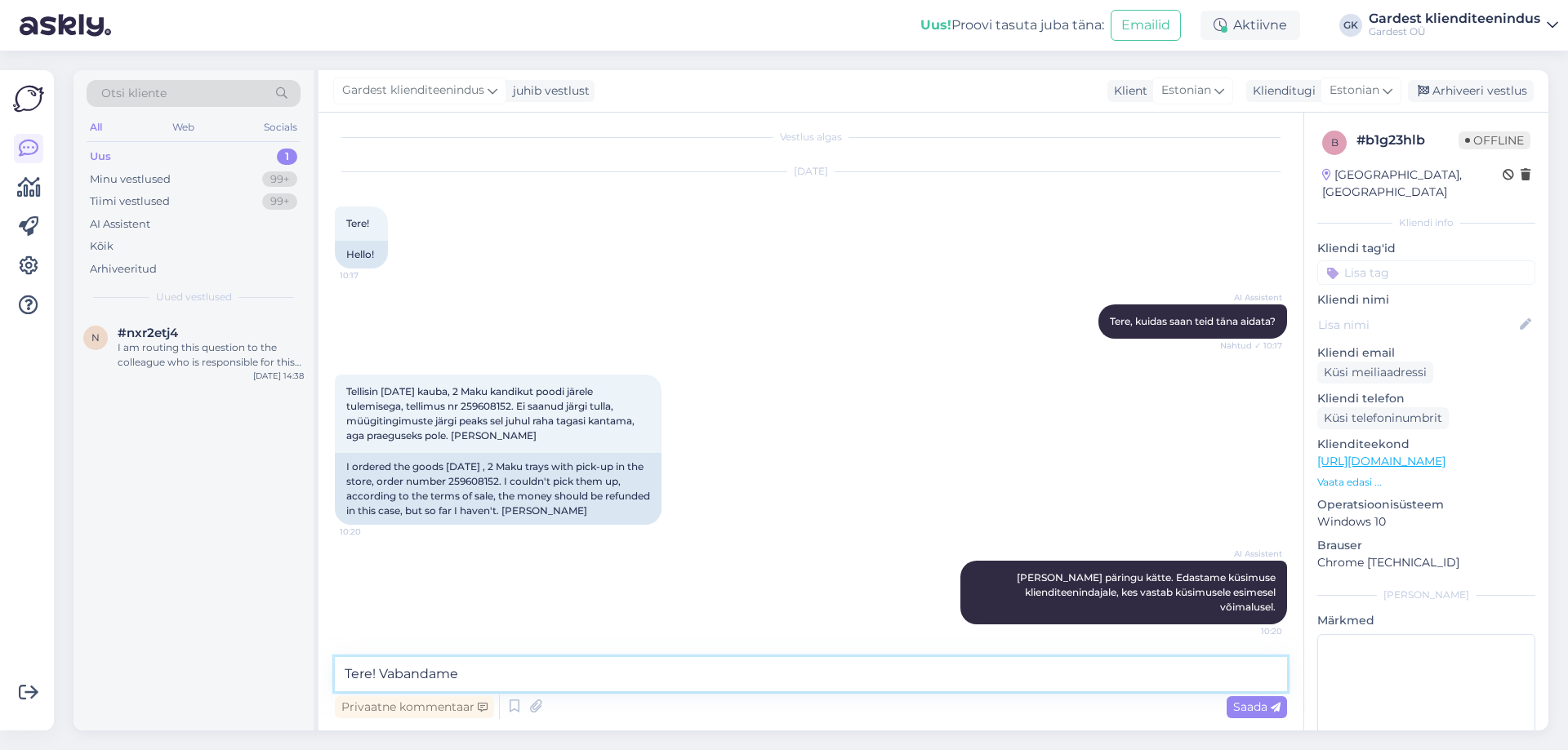
drag, startPoint x: 497, startPoint y: 672, endPoint x: 300, endPoint y: 659, distance: 197.4
click at [300, 659] on div "Otsi kliente All Web Socials Uus 1 Minu vestlused 99+ Tiimi vestlused 99+ AI As…" at bounding box center [811, 399] width 1475 height 660
click at [468, 672] on textarea "Tere! Vabandame" at bounding box center [811, 673] width 952 height 34
click at [469, 673] on textarea "Tere! Vabandame" at bounding box center [811, 673] width 952 height 34
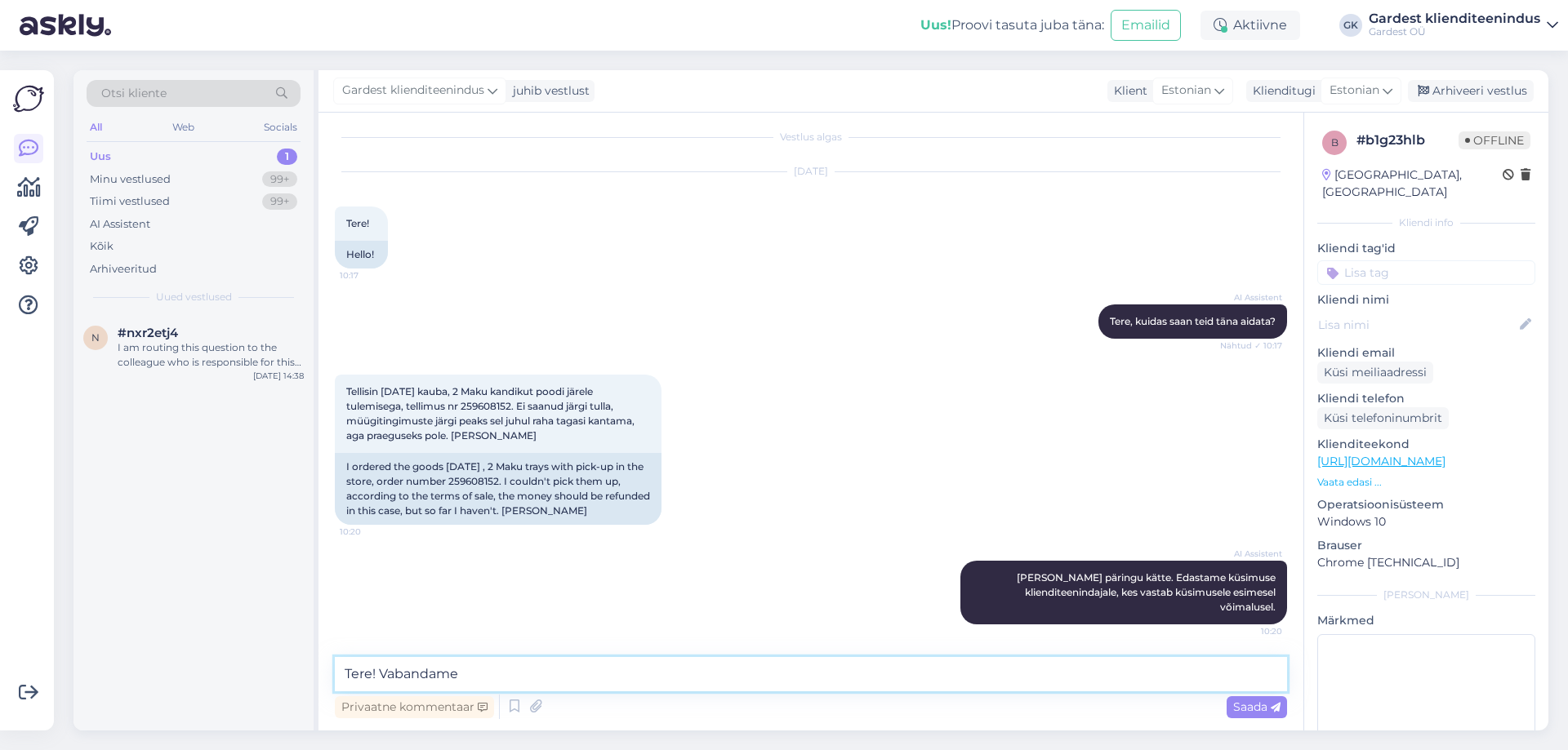
paste textarea ", [PERSON_NAME]! Täname teavitamast ja vabandame siiralt viivituse pärast. Kont…"
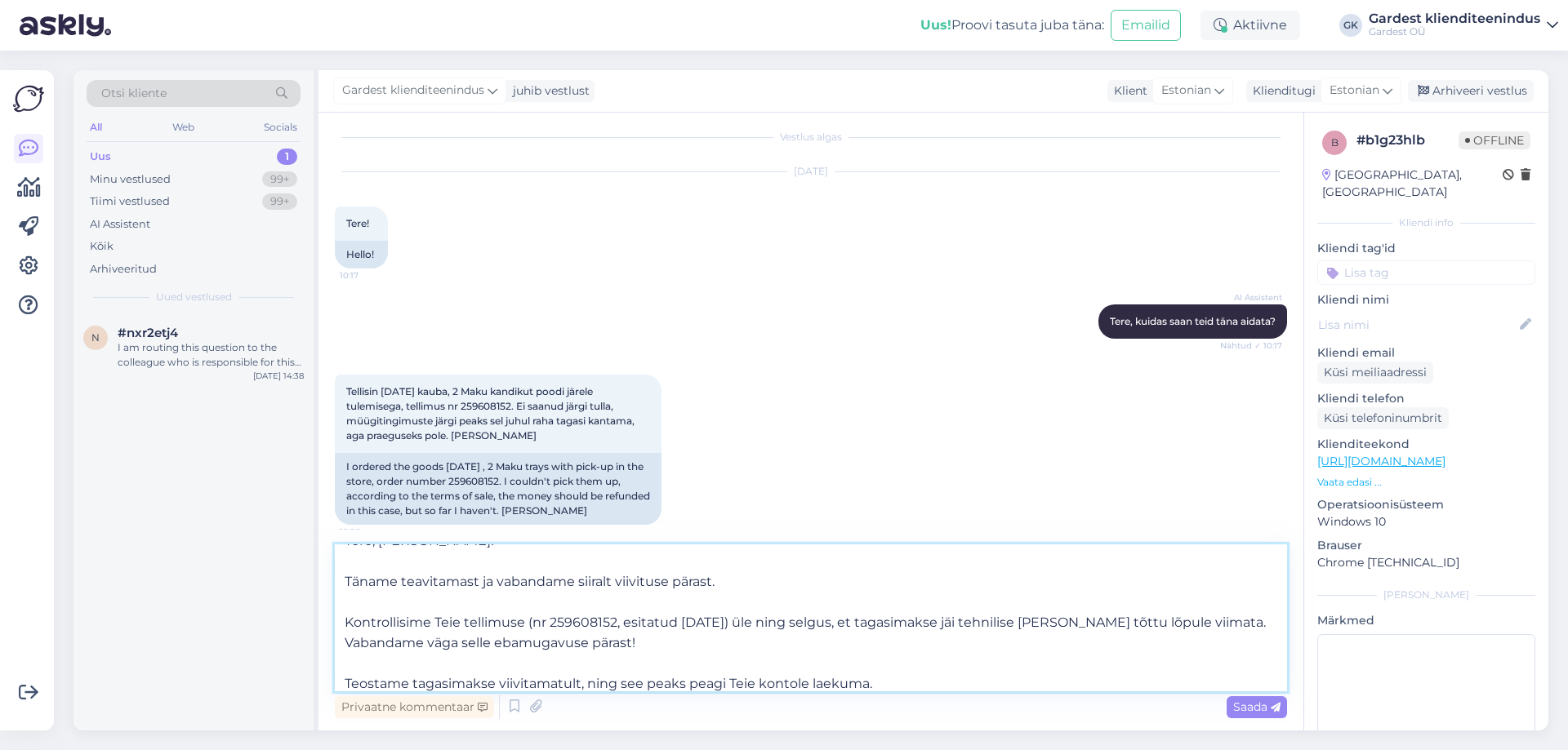
scroll to position [0, 0]
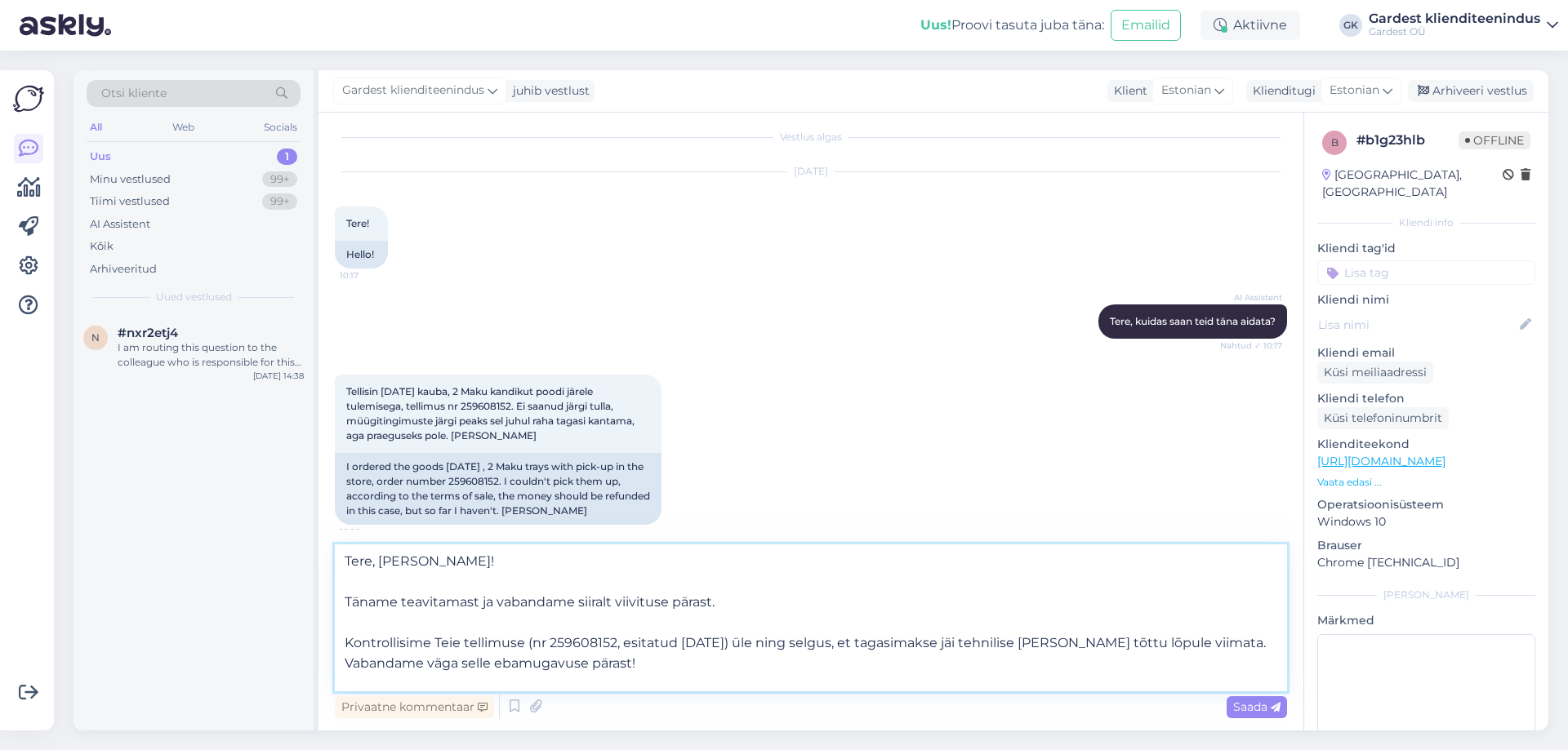
click at [347, 638] on textarea "Tere, [PERSON_NAME]! Täname teavitamast ja vabandame siiralt viivituse pärast. …" at bounding box center [811, 617] width 952 height 147
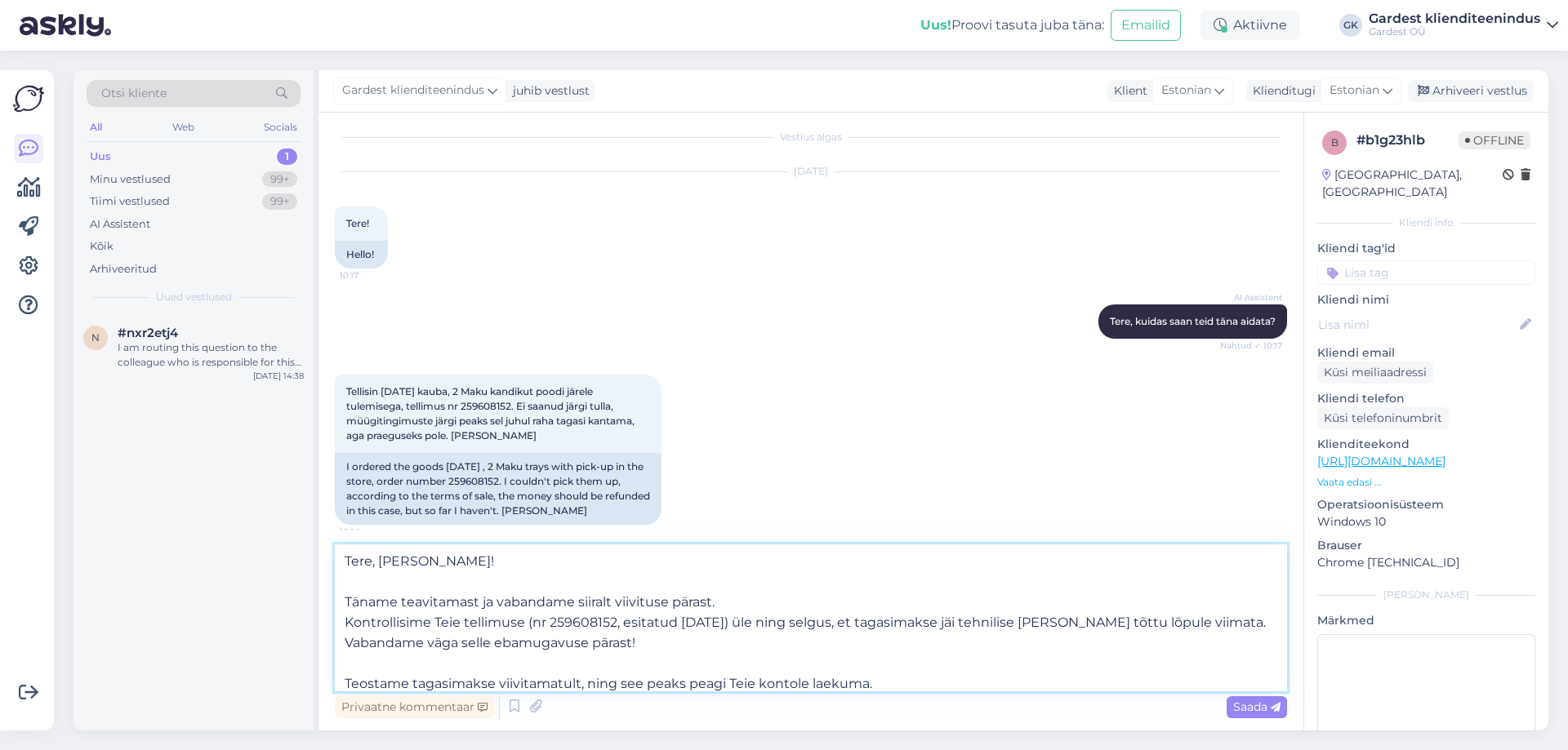
drag, startPoint x: 738, startPoint y: 626, endPoint x: 528, endPoint y: 631, distance: 210.1
click at [528, 631] on textarea "Tere, [PERSON_NAME]! Täname teavitamast ja vabandame siiralt viivituse pärast. …" at bounding box center [811, 617] width 952 height 147
click at [345, 679] on textarea "Tere, [PERSON_NAME]! Täname teavitamast ja vabandame siiralt viivituse pärast. …" at bounding box center [811, 617] width 952 height 147
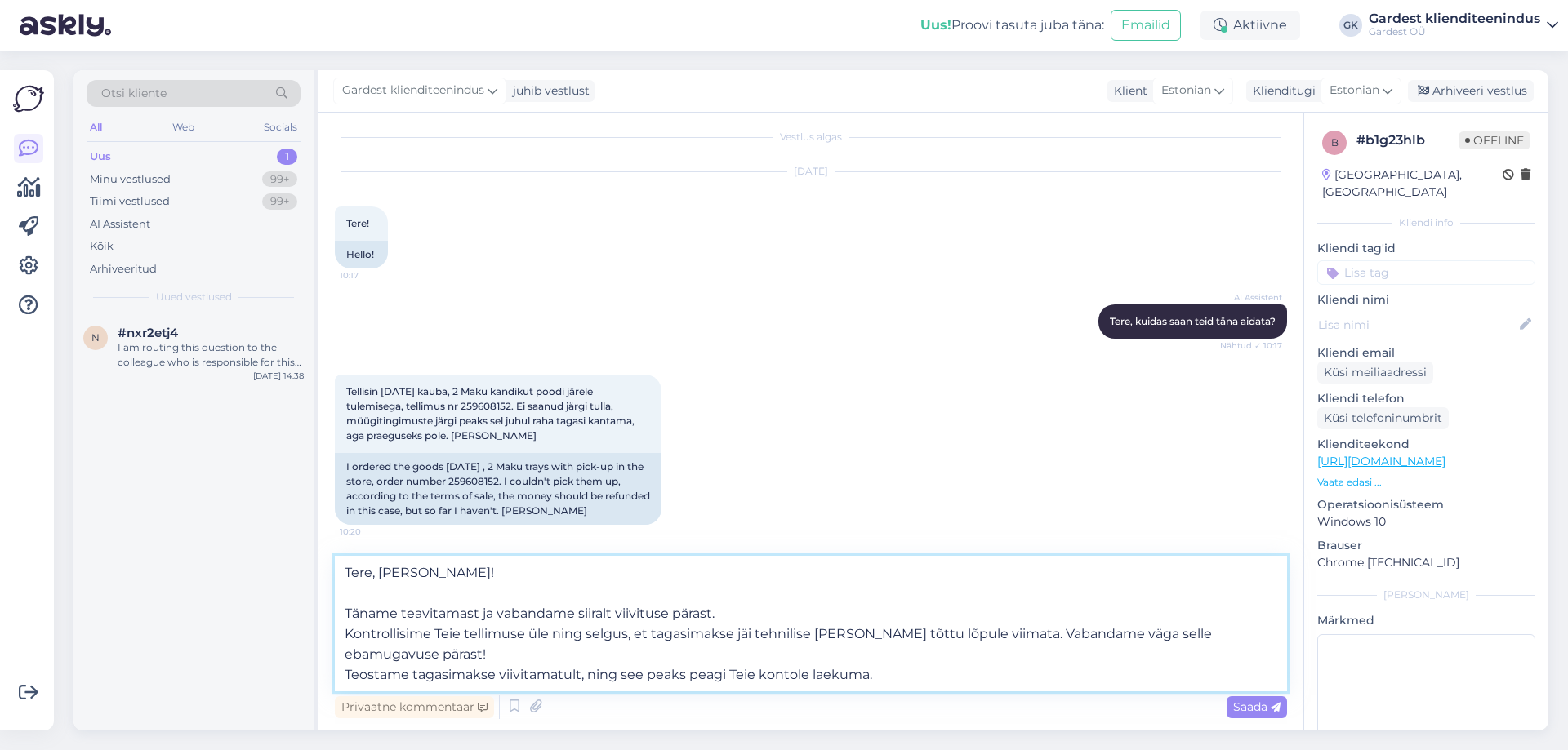
click at [350, 655] on textarea "Tere, [PERSON_NAME]! Täname teavitamast ja vabandame siiralt viivituse pärast. …" at bounding box center [811, 623] width 952 height 135
click at [346, 614] on textarea "Tere, [PERSON_NAME]! Täname teavitamast ja vabandame siiralt viivituse pärast. …" at bounding box center [811, 623] width 952 height 135
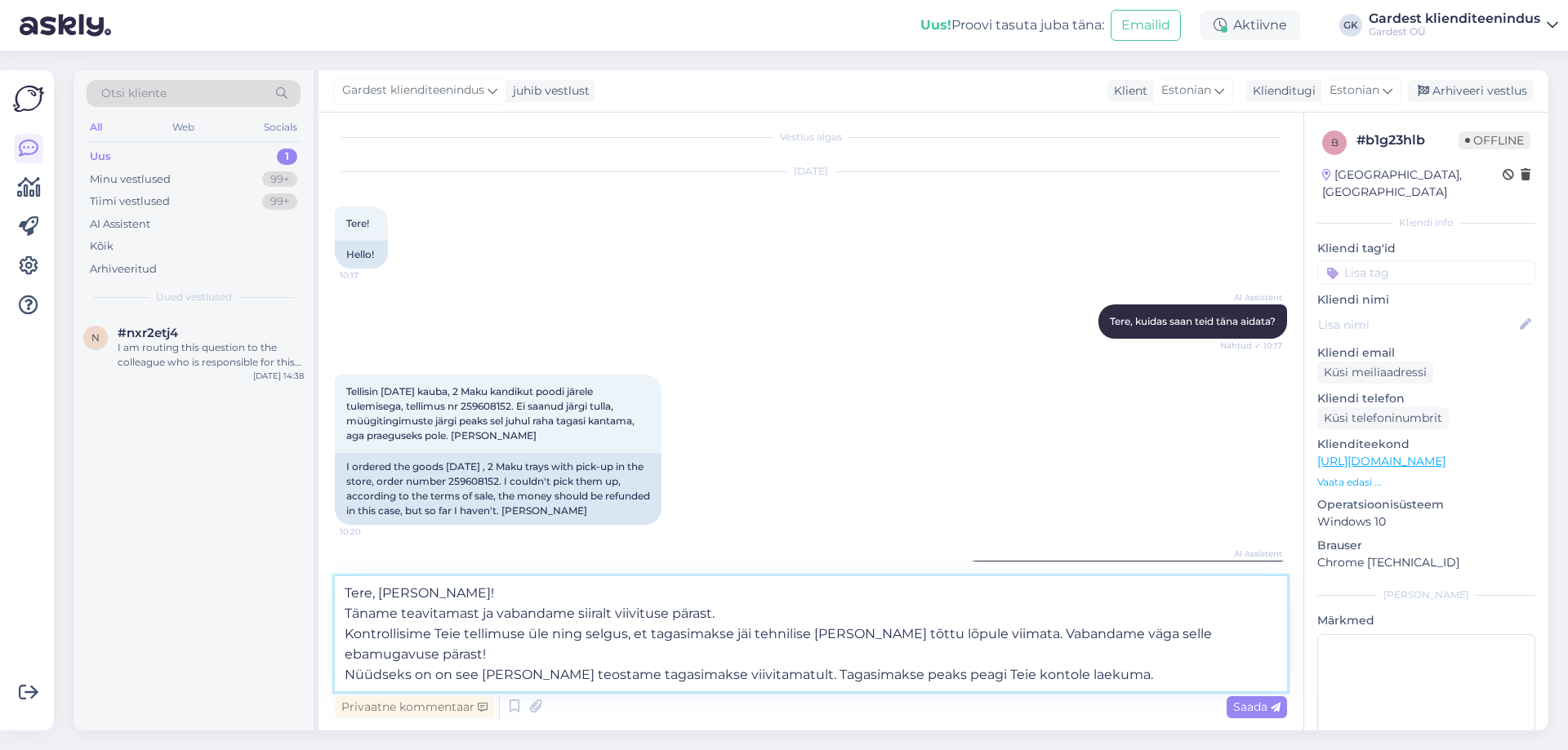
click at [428, 654] on textarea "Tere, [PERSON_NAME]! Täname teavitamast ja vabandame siiralt viivituse pärast. …" at bounding box center [811, 634] width 952 height 115
click at [1081, 651] on textarea "Tere, [PERSON_NAME]! Täname teavitamast ja vabandame siiralt viivituse pärast. …" at bounding box center [811, 634] width 952 height 115
click at [516, 704] on icon at bounding box center [514, 706] width 19 height 24
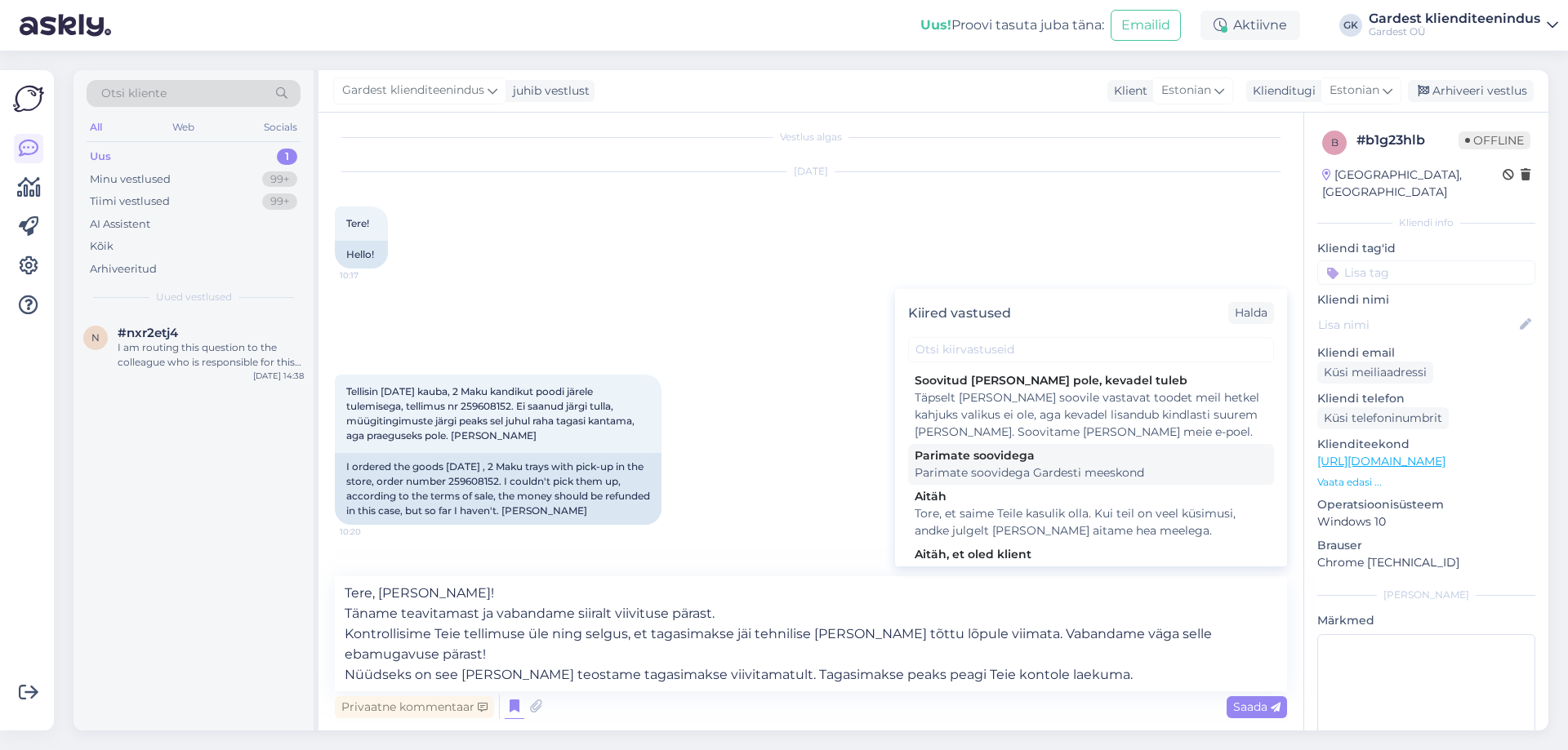
click at [1007, 467] on div "Parimate soovidega Gardesti meeskond" at bounding box center [1091, 474] width 353 height 17
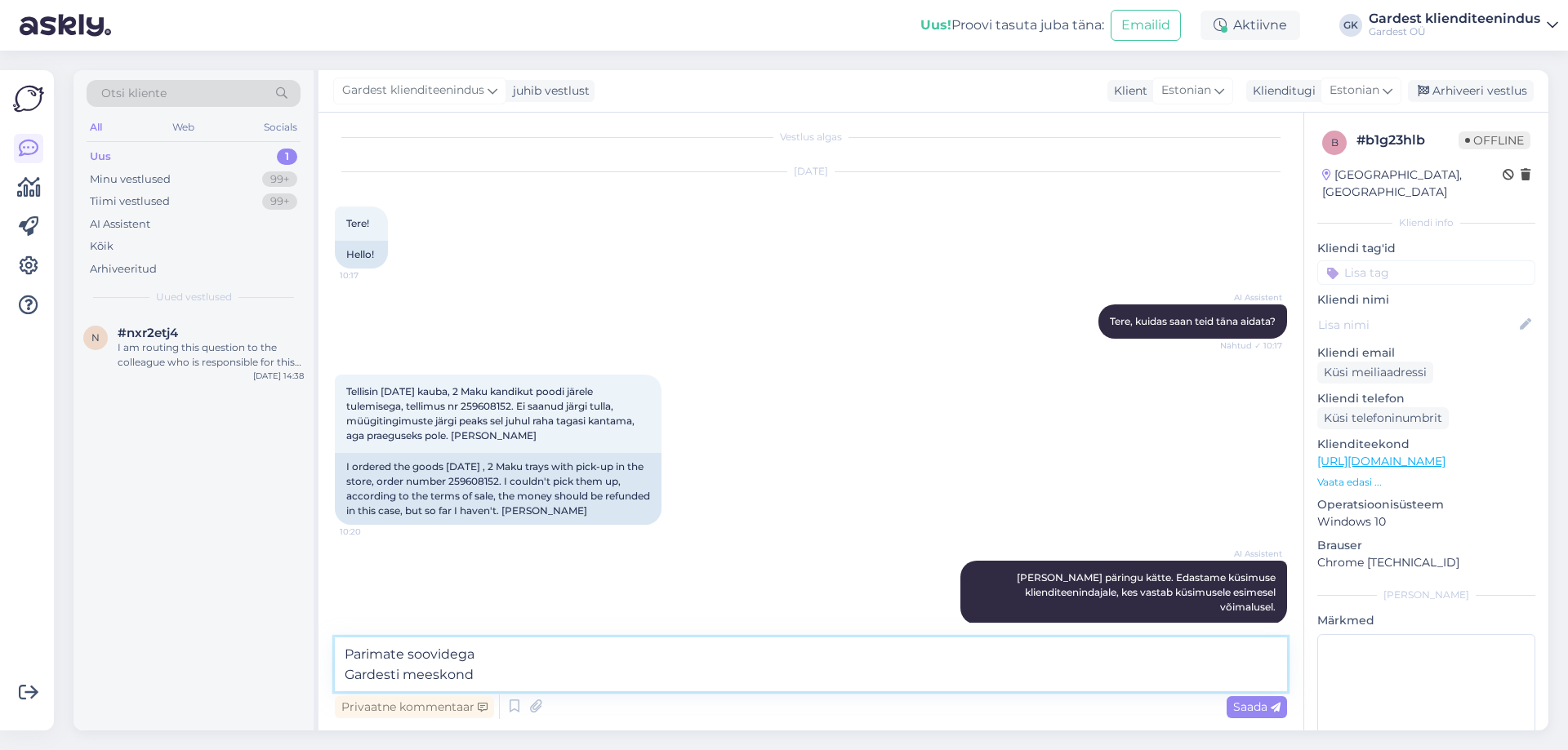
drag, startPoint x: 487, startPoint y: 673, endPoint x: 394, endPoint y: 668, distance: 93.1
click at [394, 668] on textarea "Parimate soovidega Gardesti meeskond" at bounding box center [811, 665] width 952 height 54
click at [345, 650] on textarea "Parimate soovidega Gardesti meeskond" at bounding box center [811, 665] width 952 height 54
paste textarea "Tere, [PERSON_NAME]! Täname teavitamast ja vabandame siiralt viivituse pärast. …"
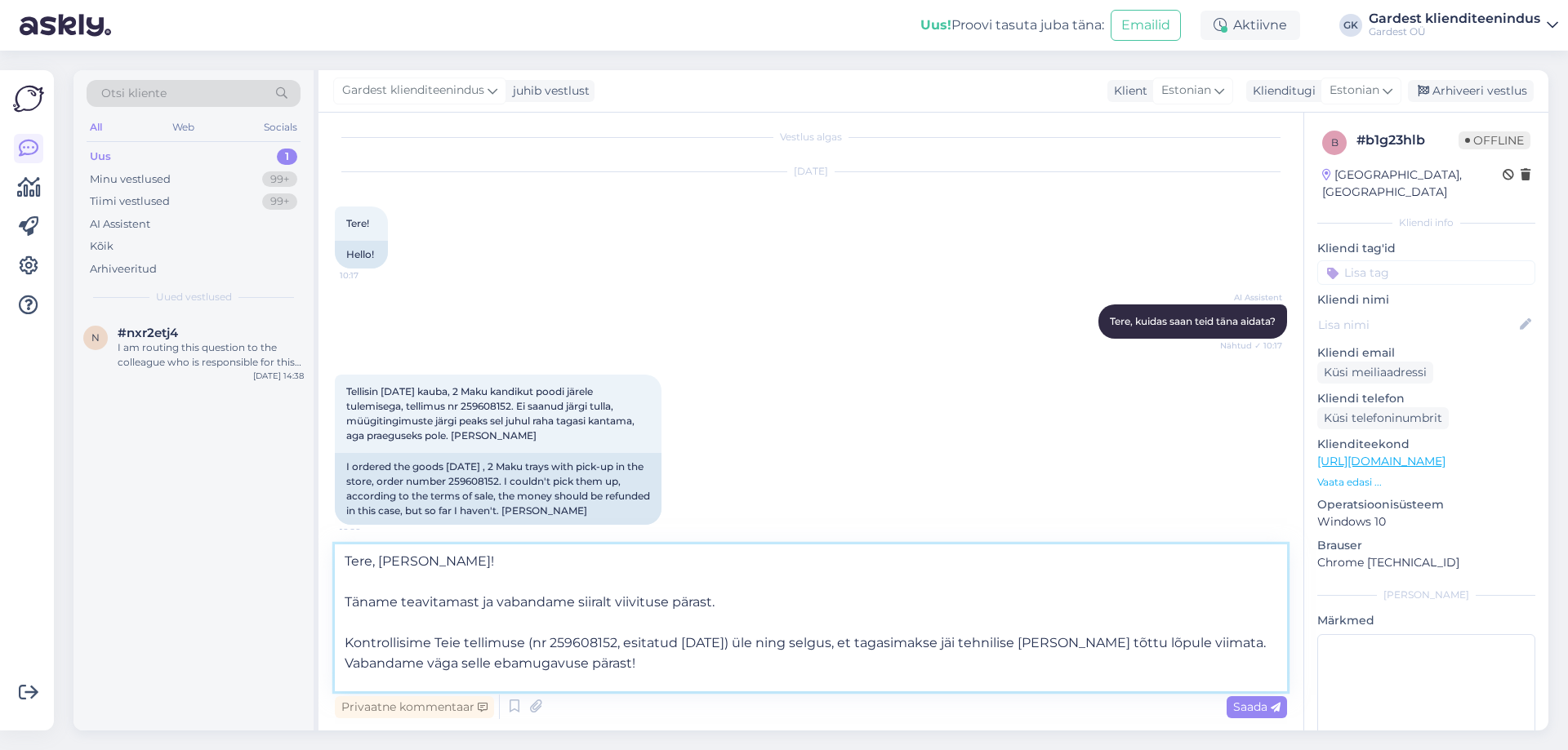
scroll to position [20, 0]
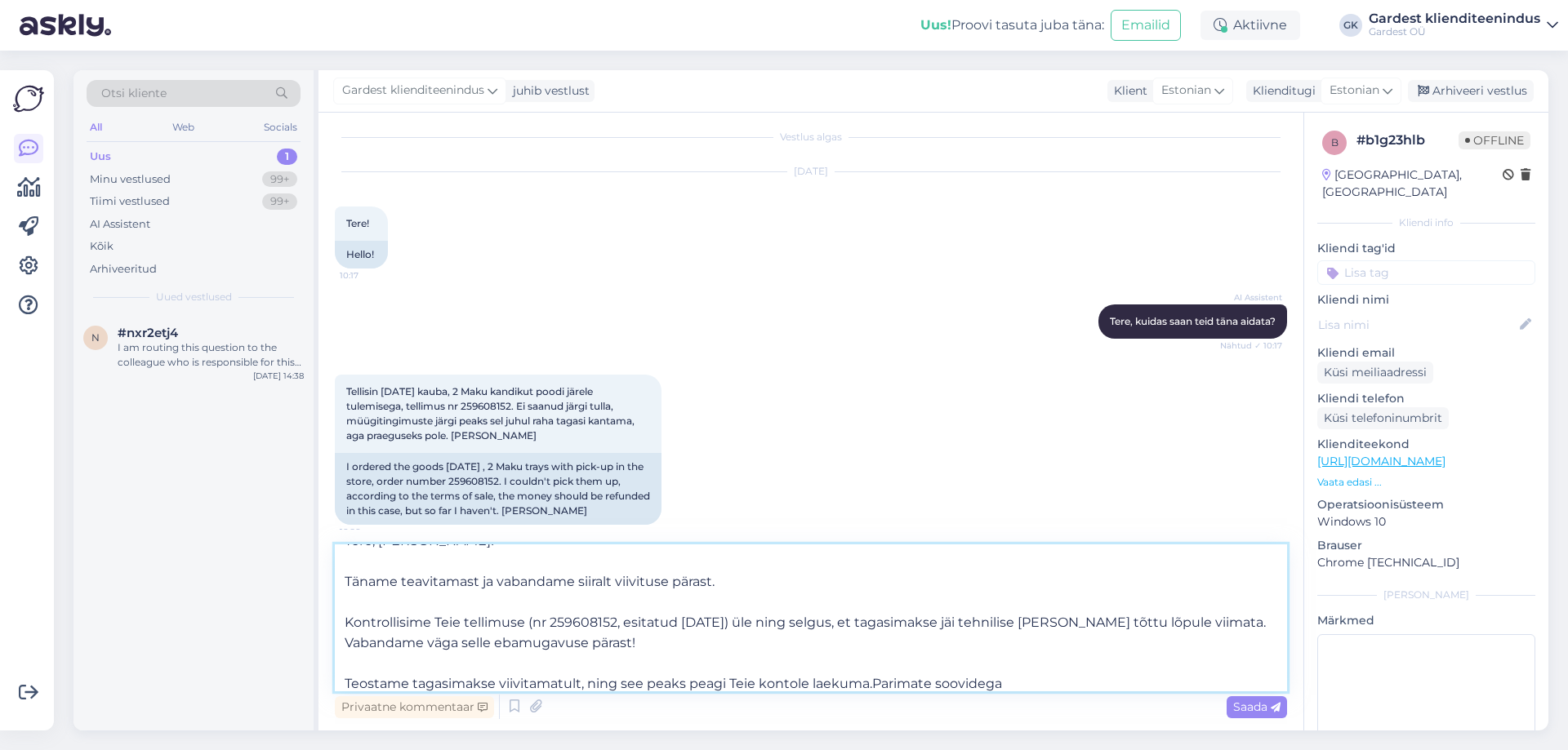
click at [347, 579] on textarea "Tere, [PERSON_NAME]! Täname teavitamast ja vabandame siiralt viivituse pärast. …" at bounding box center [811, 617] width 952 height 147
click at [347, 619] on textarea "Tere, [PERSON_NAME]! Täname teavitamast ja vabandame siiralt viivituse pärast. …" at bounding box center [811, 617] width 952 height 147
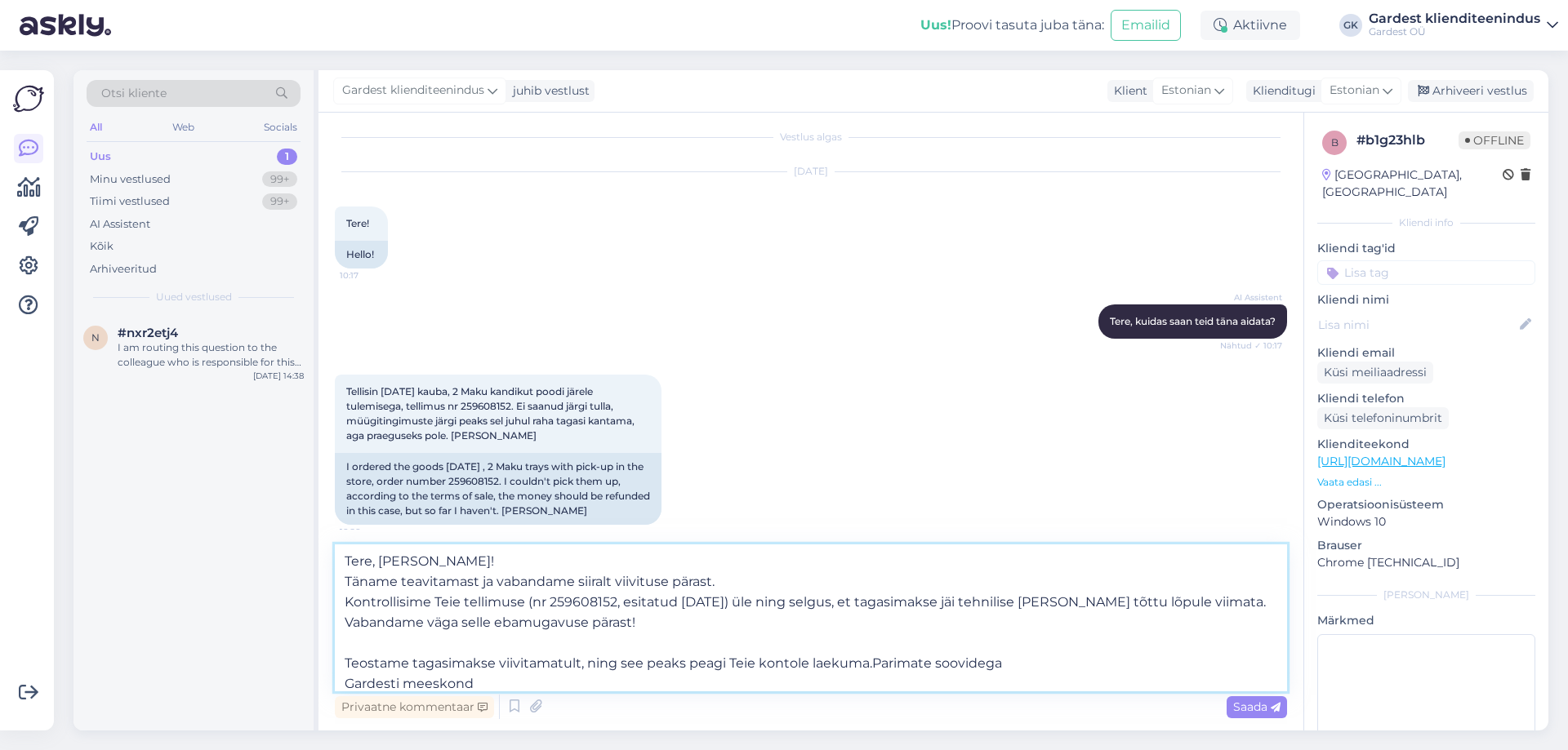
drag, startPoint x: 739, startPoint y: 604, endPoint x: 528, endPoint y: 605, distance: 211.0
click at [528, 605] on textarea "Tere, [PERSON_NAME]! Täname teavitamast ja vabandame siiralt viivituse pärast. …" at bounding box center [811, 617] width 952 height 147
click at [344, 660] on textarea "Tere, [PERSON_NAME]! Täname teavitamast ja vabandame siiralt viivituse pärast. …" at bounding box center [811, 617] width 952 height 147
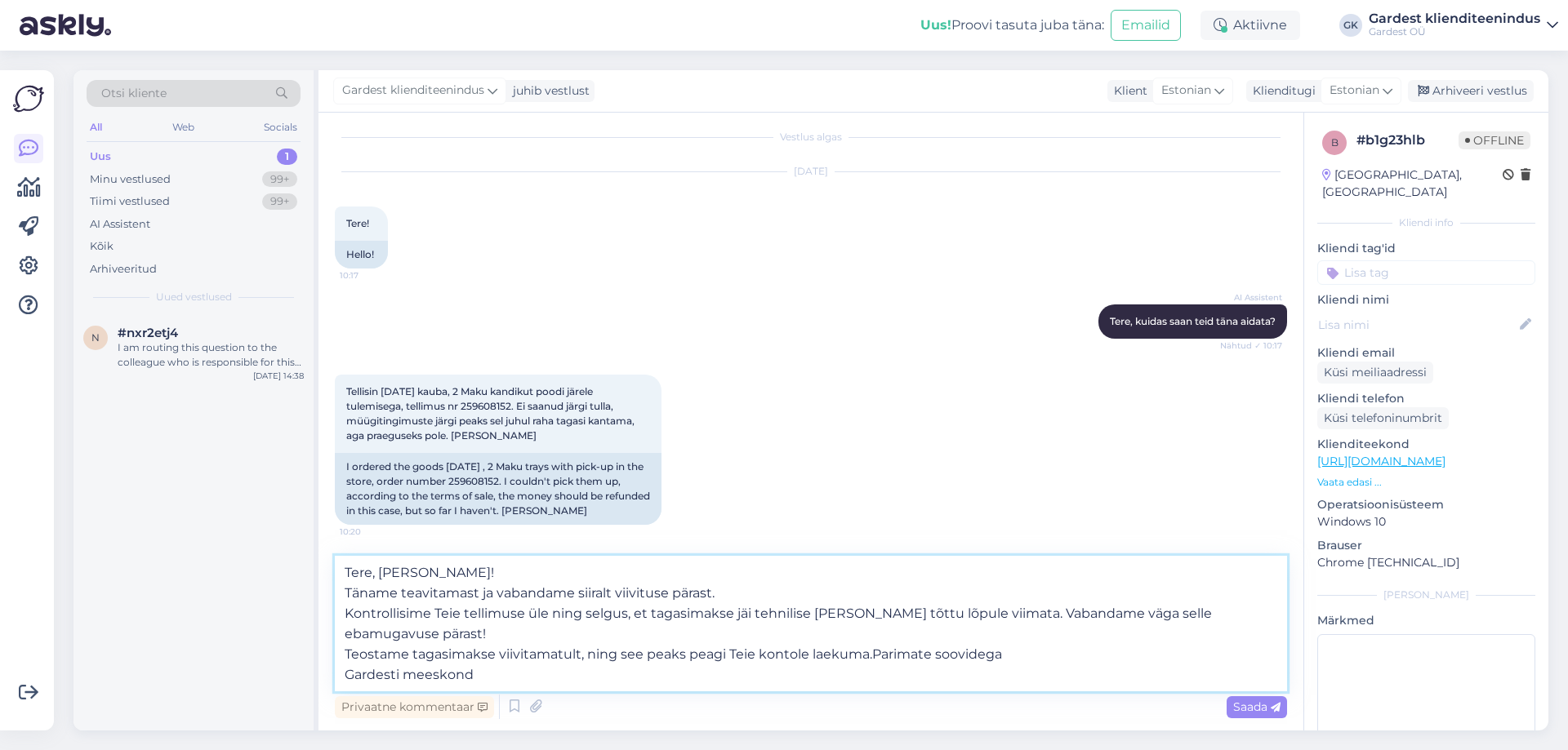
click at [871, 633] on textarea "Tere, [PERSON_NAME]! Täname teavitamast ja vabandame siiralt viivituse pärast. …" at bounding box center [811, 623] width 952 height 135
drag, startPoint x: 615, startPoint y: 635, endPoint x: 579, endPoint y: 636, distance: 36.0
click at [579, 636] on textarea "Tere, [PERSON_NAME]! Täname teavitamast ja vabandame siiralt viivituse pärast. …" at bounding box center [811, 623] width 952 height 135
click at [589, 635] on textarea "Tere, [PERSON_NAME]! Täname teavitamast ja vabandame siiralt viivituse pärast. …" at bounding box center [811, 623] width 952 height 135
click at [593, 637] on textarea "Tere, [PERSON_NAME]! Täname teavitamast ja vabandame siiralt viivituse pärast. …" at bounding box center [811, 623] width 952 height 135
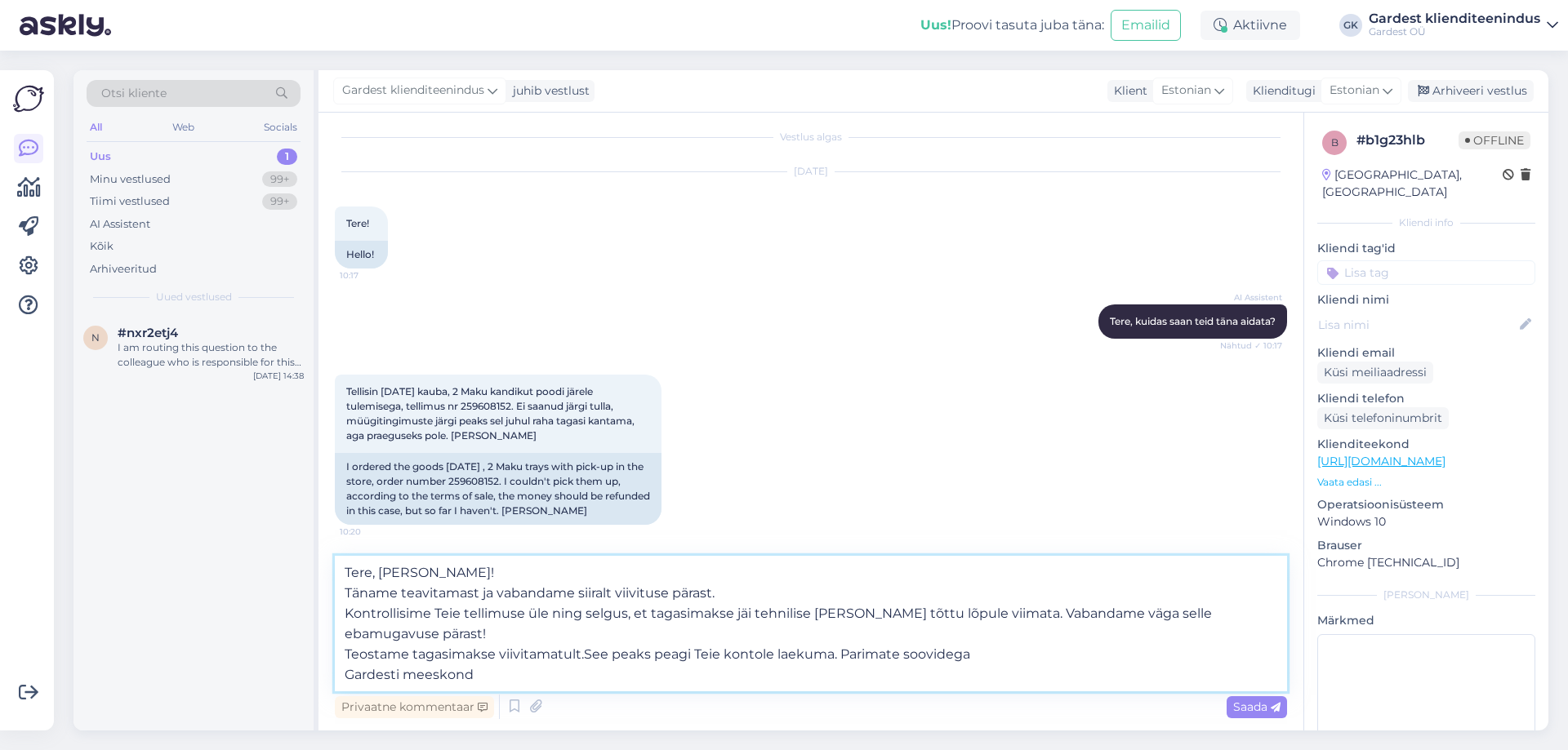
click at [977, 615] on textarea "Tere, [PERSON_NAME]! Täname teavitamast ja vabandame siiralt viivituse pärast. …" at bounding box center [811, 623] width 952 height 135
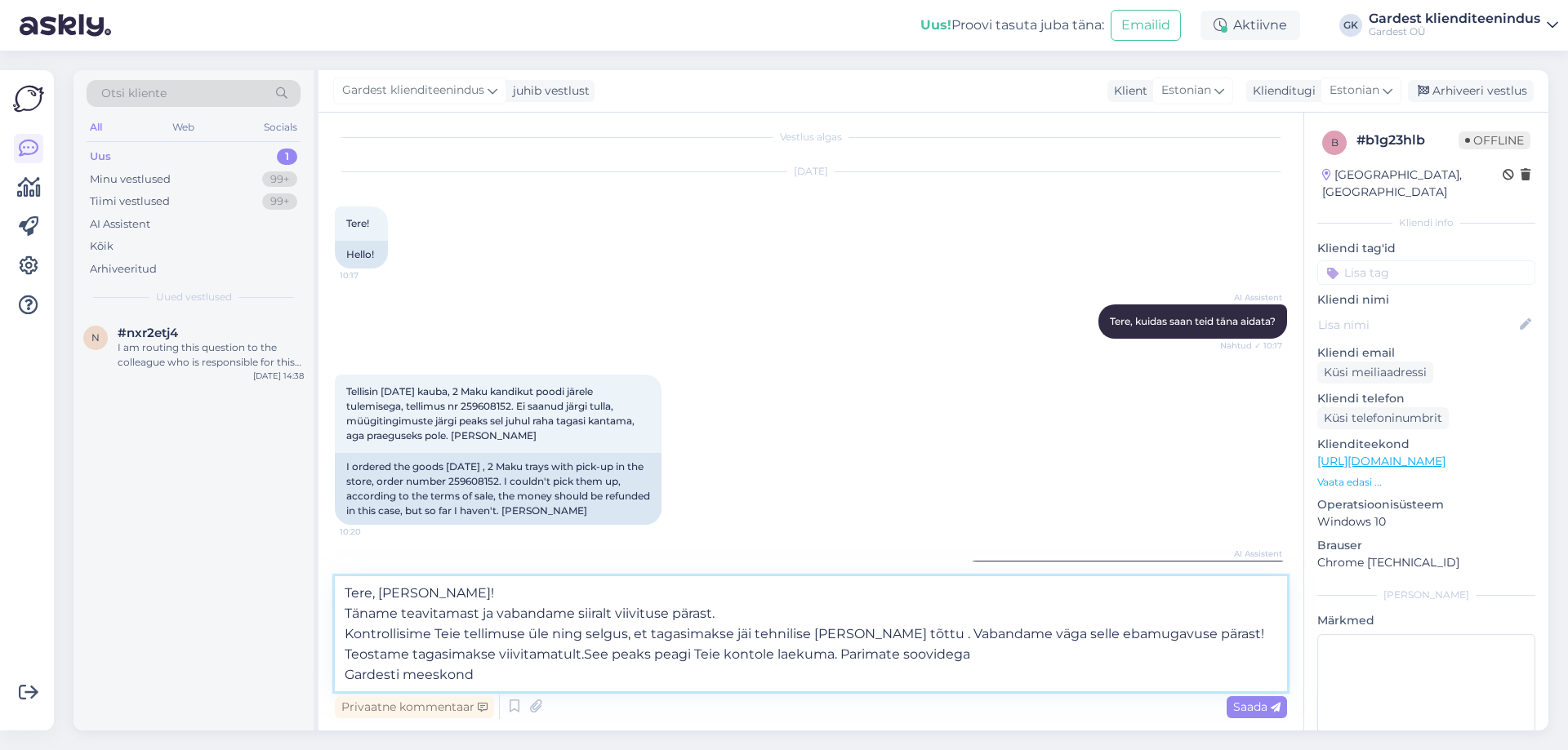
click at [754, 631] on textarea "Tere, [PERSON_NAME]! Täname teavitamast ja vabandame siiralt viivituse pärast. …" at bounding box center [811, 634] width 952 height 115
click at [585, 654] on textarea "Tere, [PERSON_NAME]! Täname teavitamast ja vabandame siiralt viivituse pärast. …" at bounding box center [811, 634] width 952 height 115
click at [736, 633] on textarea "Tere, [PERSON_NAME]! Täname teavitamast ja vabandame siiralt viivituse pärast. …" at bounding box center [811, 634] width 952 height 115
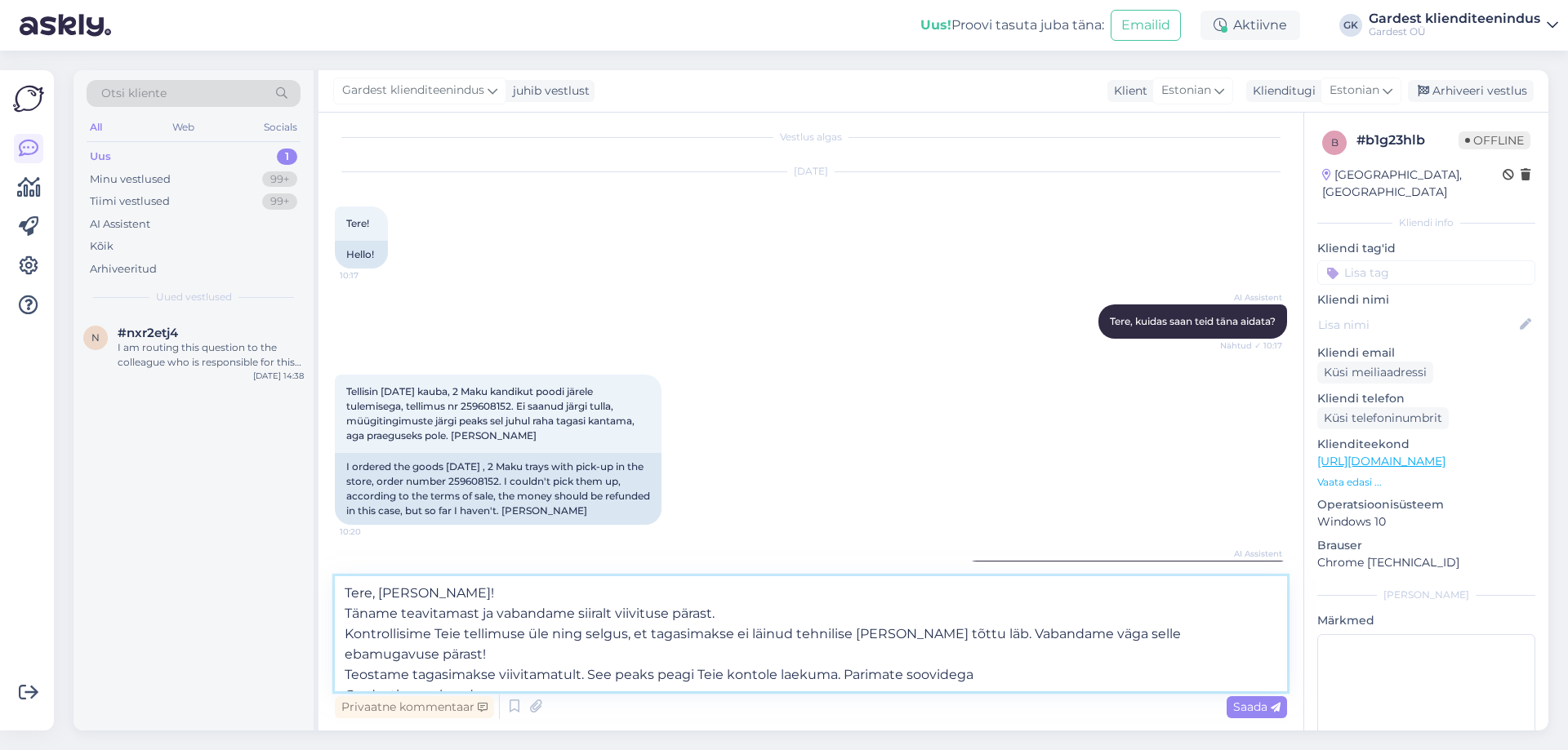
type textarea "Tere, [PERSON_NAME]! Täname teavitamast ja vabandame siiralt viivituse pärast. …"
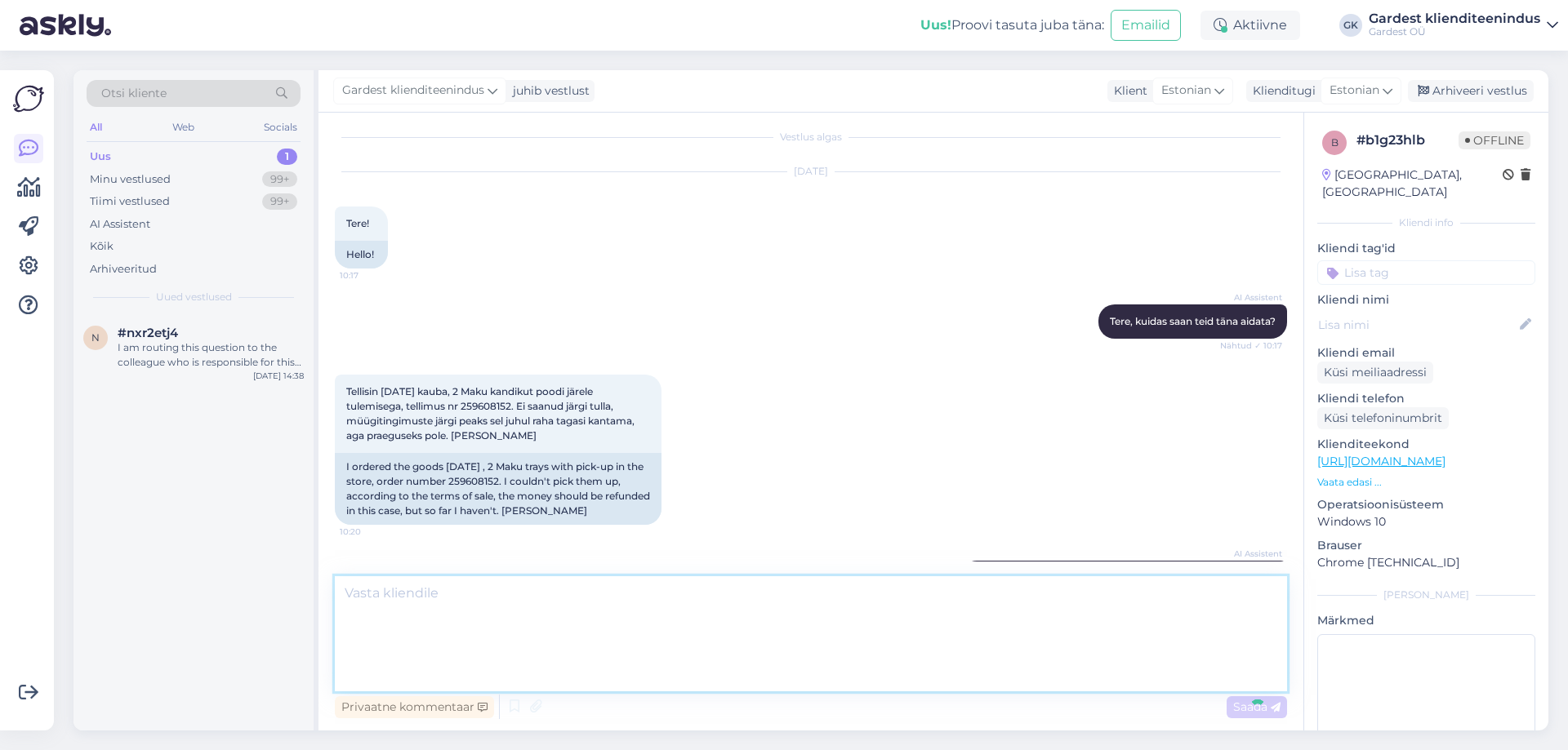
scroll to position [216, 0]
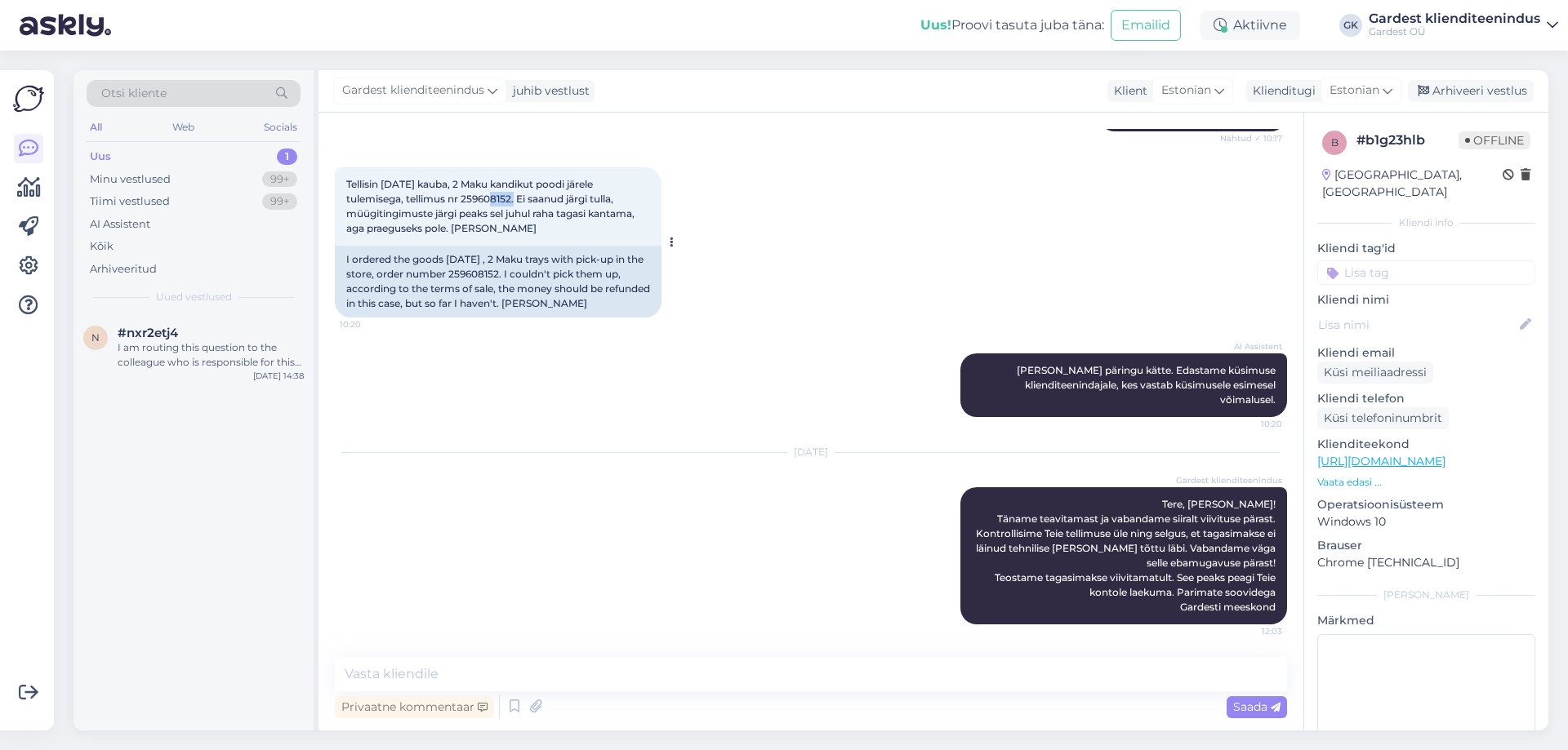
drag, startPoint x: 511, startPoint y: 200, endPoint x: 480, endPoint y: 200, distance: 31.0
click at [480, 200] on span "Tellisin [DATE] kauba, 2 Maku kandikut poodi järele tulemisega, tellimus nr 259…" at bounding box center [491, 206] width 291 height 57
click at [490, 205] on div "Tellisin [DATE] kauba, 2 Maku kandikut poodi järele tulemisega, tellimus nr 259…" at bounding box center [498, 207] width 326 height 78
drag, startPoint x: 482, startPoint y: 199, endPoint x: 513, endPoint y: 201, distance: 31.1
click at [513, 201] on span "Tellisin [DATE] kauba, 2 Maku kandikut poodi järele tulemisega, tellimus nr 259…" at bounding box center [491, 206] width 291 height 57
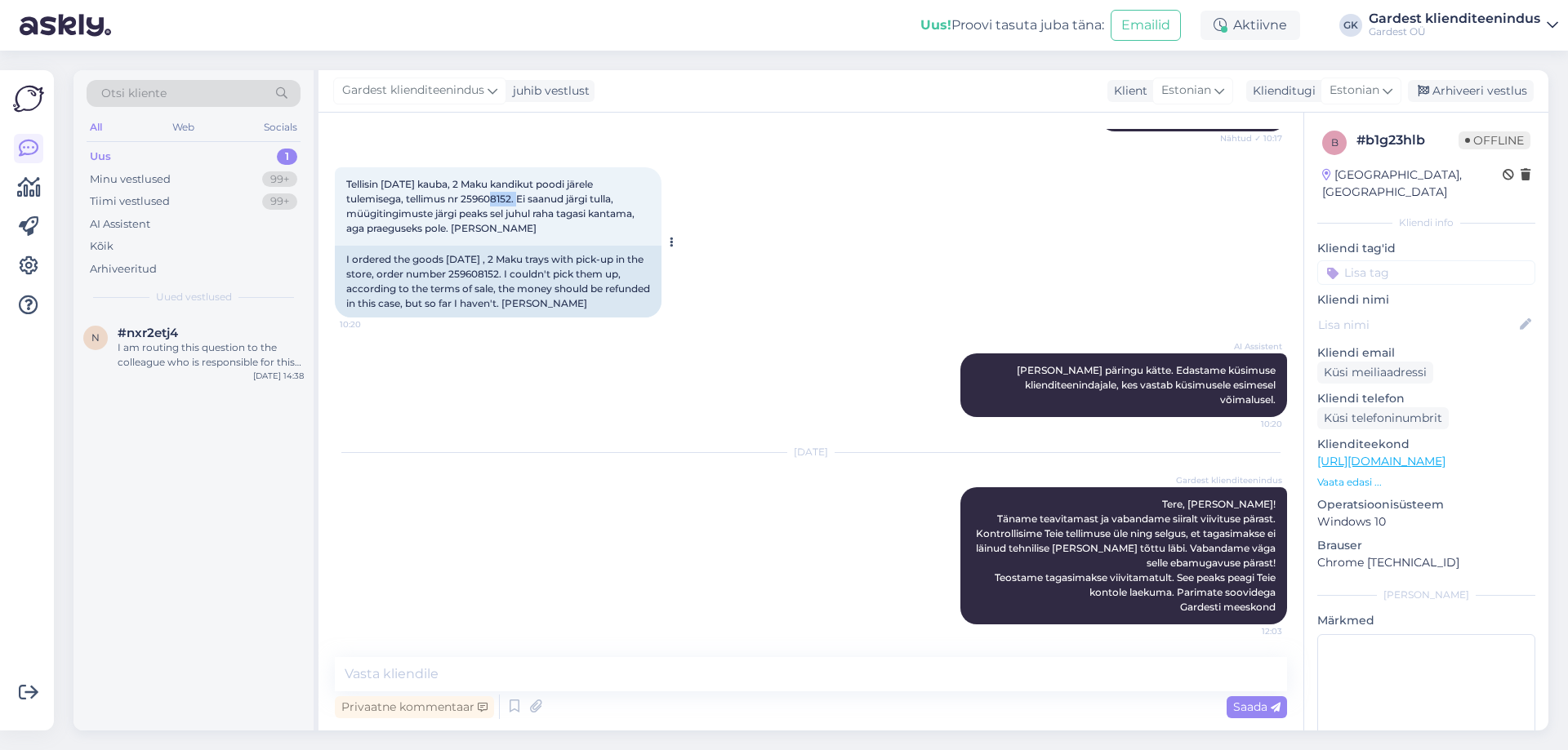
copy span "608152"
click at [195, 336] on div "#nxr2etj4" at bounding box center [210, 332] width 186 height 15
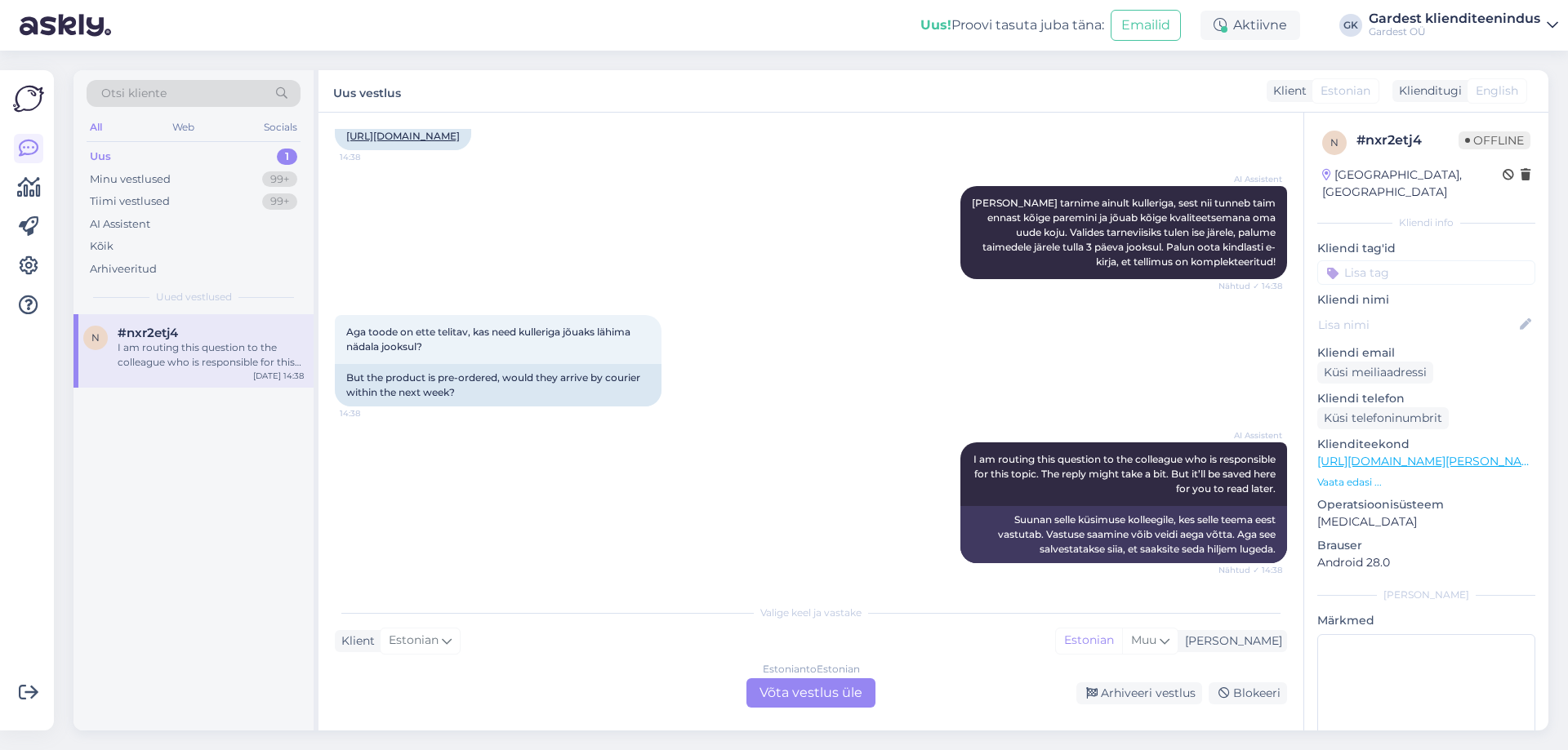
scroll to position [413, 0]
click at [828, 690] on div "Estonian to Estonian Võta vestlus üle" at bounding box center [811, 693] width 129 height 30
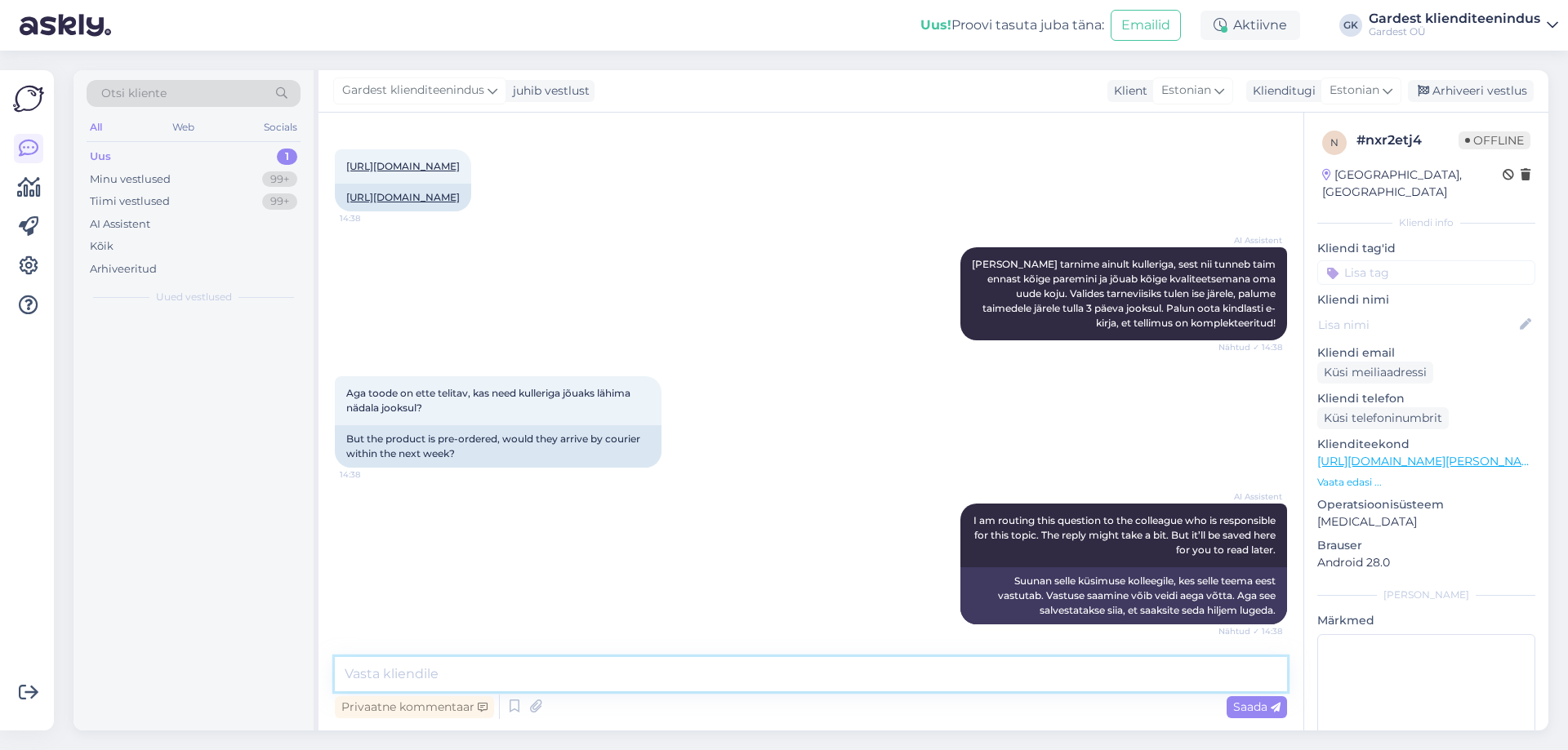
click at [739, 684] on textarea at bounding box center [811, 673] width 952 height 34
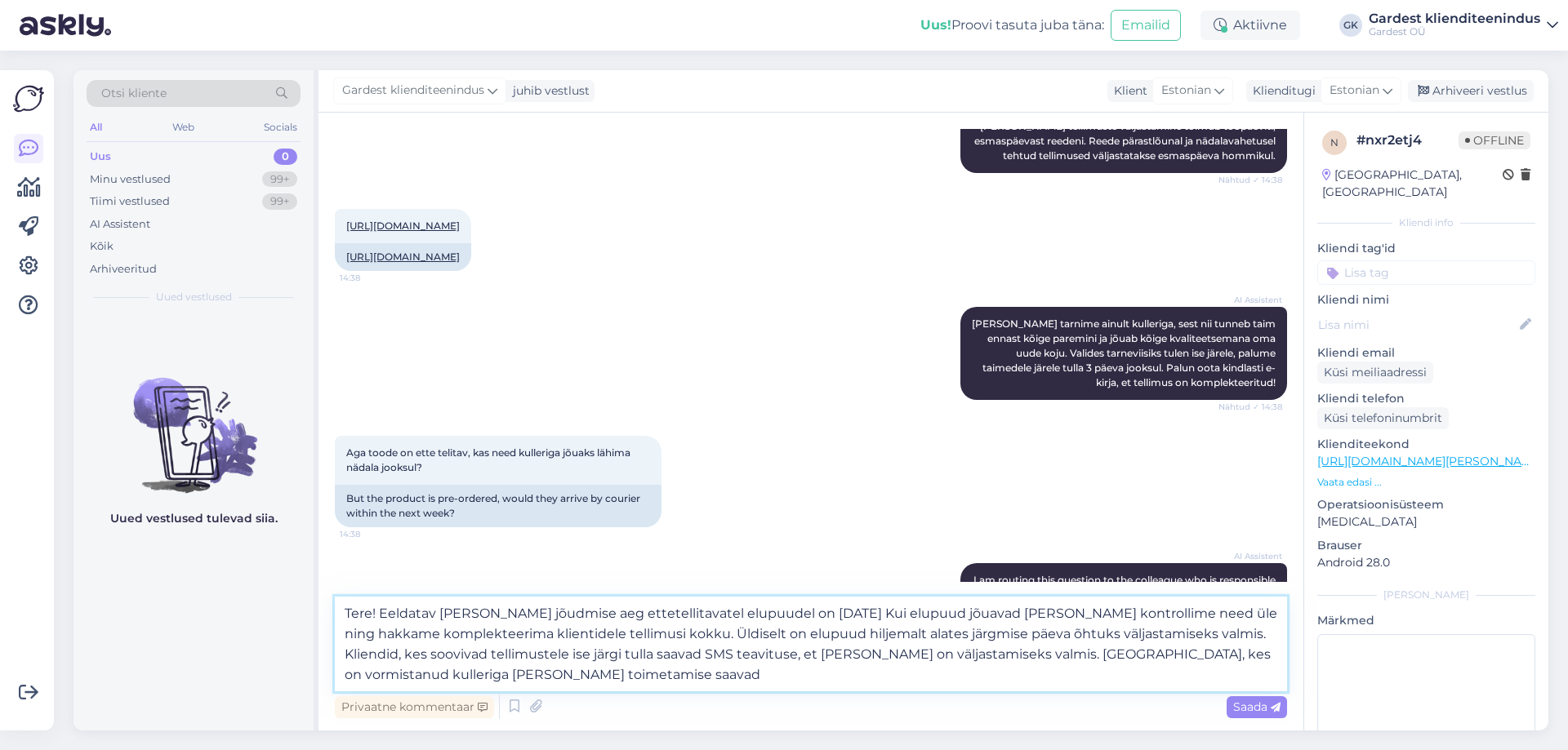
scroll to position [412, 0]
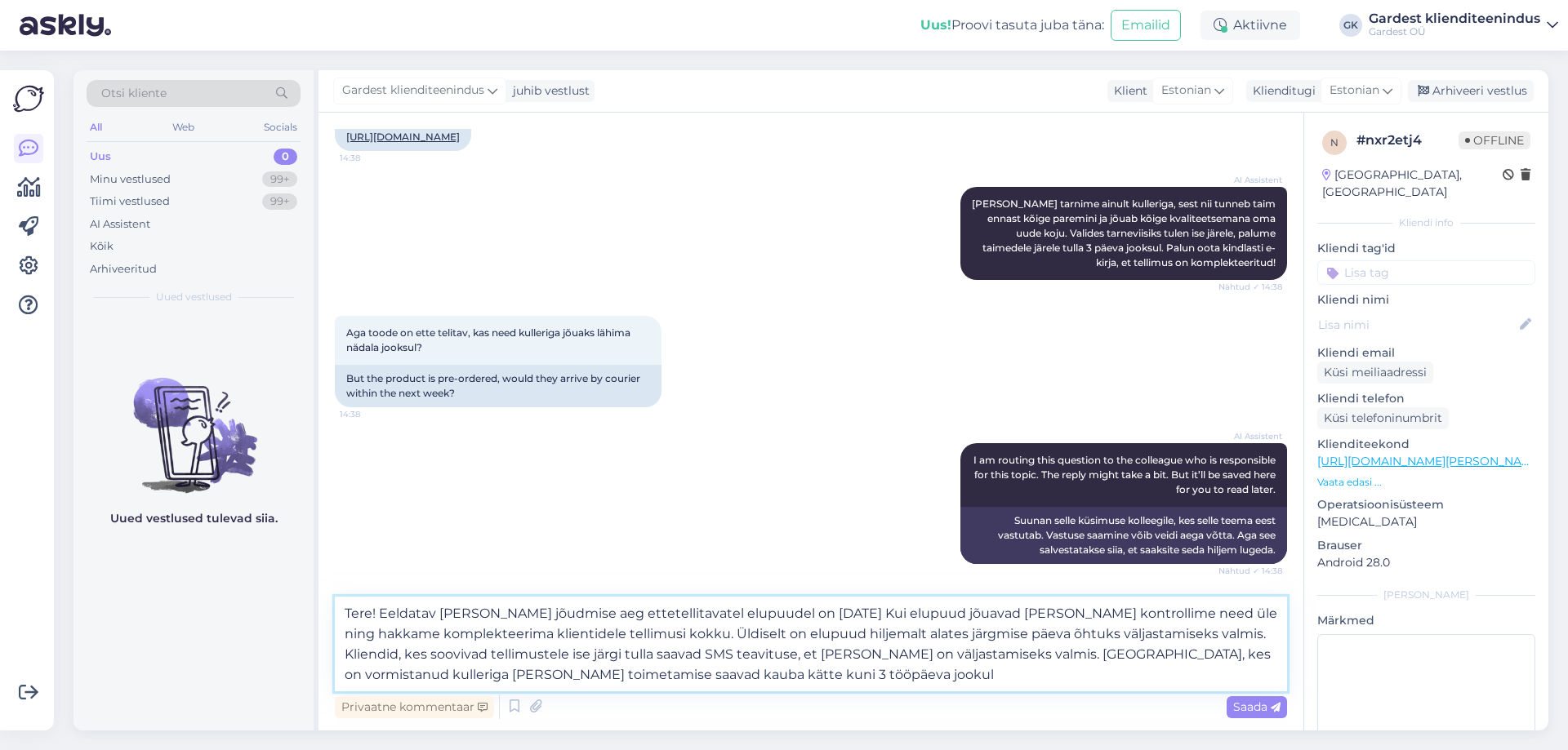
click at [558, 674] on textarea "Tere! Eeldatav [PERSON_NAME] jõudmise aeg ettetellitavatel elupuudel on [DATE] …" at bounding box center [811, 644] width 952 height 95
click at [765, 610] on textarea "Tere! Eeldatav [PERSON_NAME] jõudmise aeg ettetellitavatel elupuudel on [DATE] …" at bounding box center [811, 644] width 952 height 95
type textarea "Tere! Eeldatav [PERSON_NAME] jõudmise aeg ettetellitavatel elupuudel on [DATE].…"
click at [1239, 703] on span "Saada" at bounding box center [1256, 706] width 47 height 15
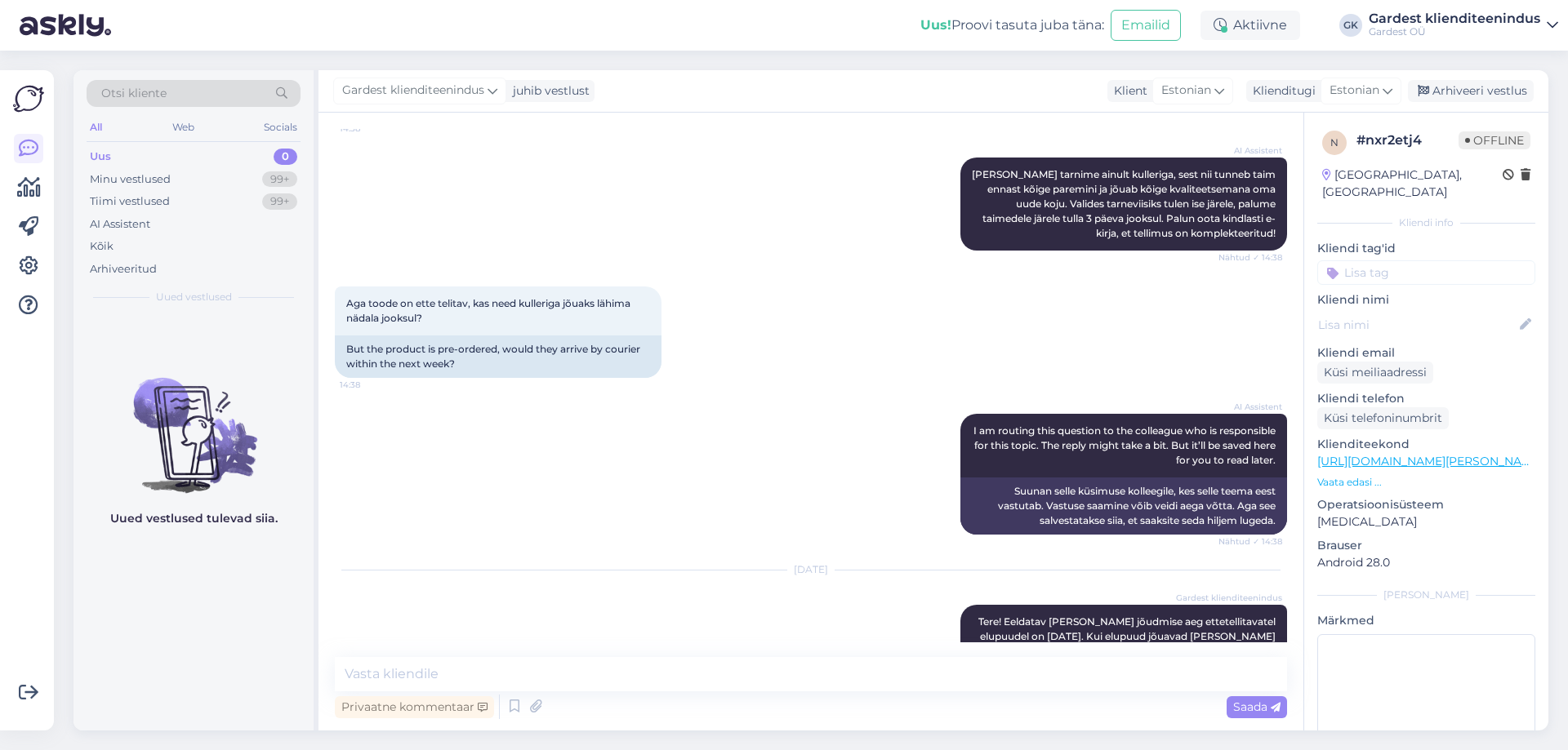
scroll to position [574, 0]
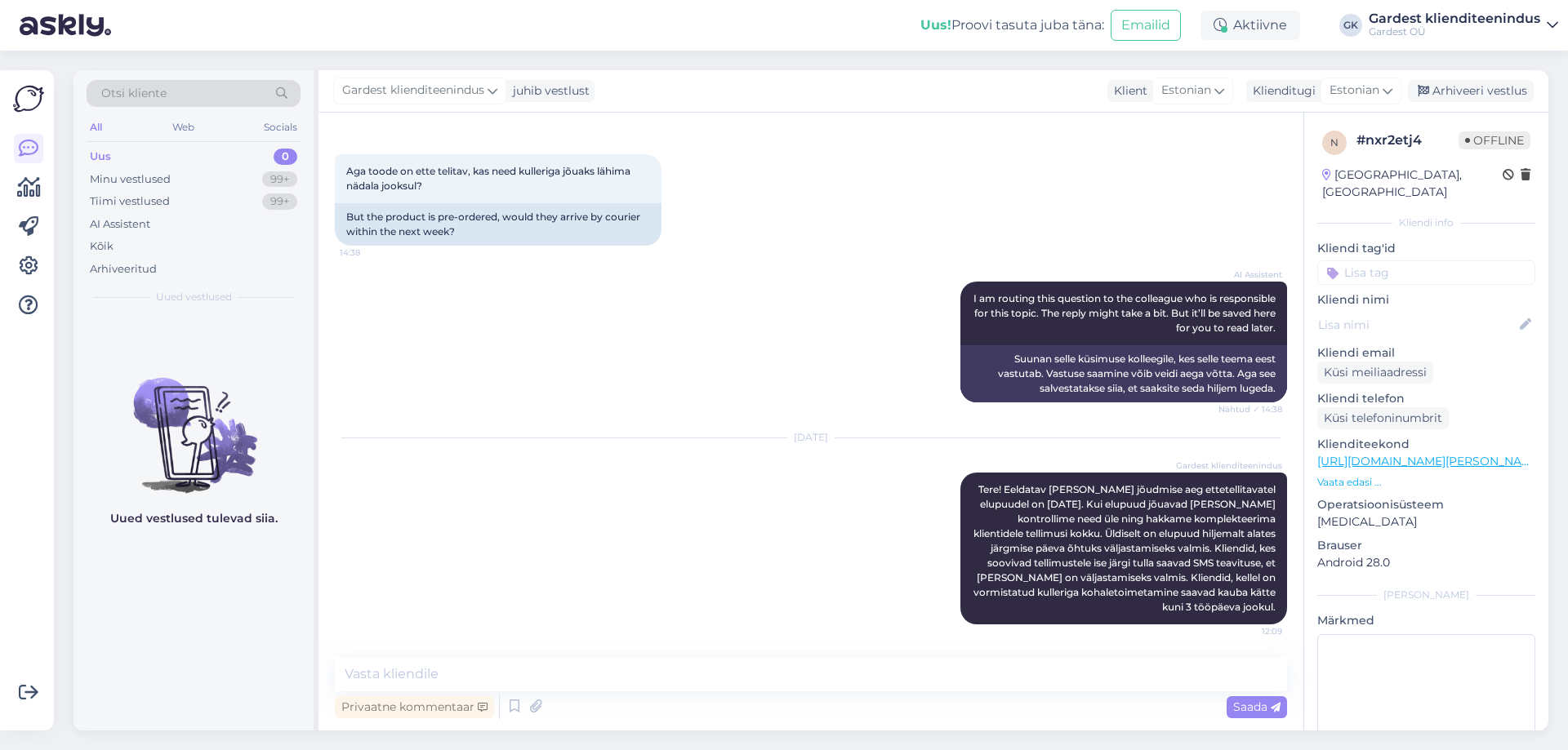
click at [120, 160] on div "Uus 0" at bounding box center [193, 157] width 214 height 23
click at [138, 256] on div "Kõik" at bounding box center [193, 247] width 214 height 23
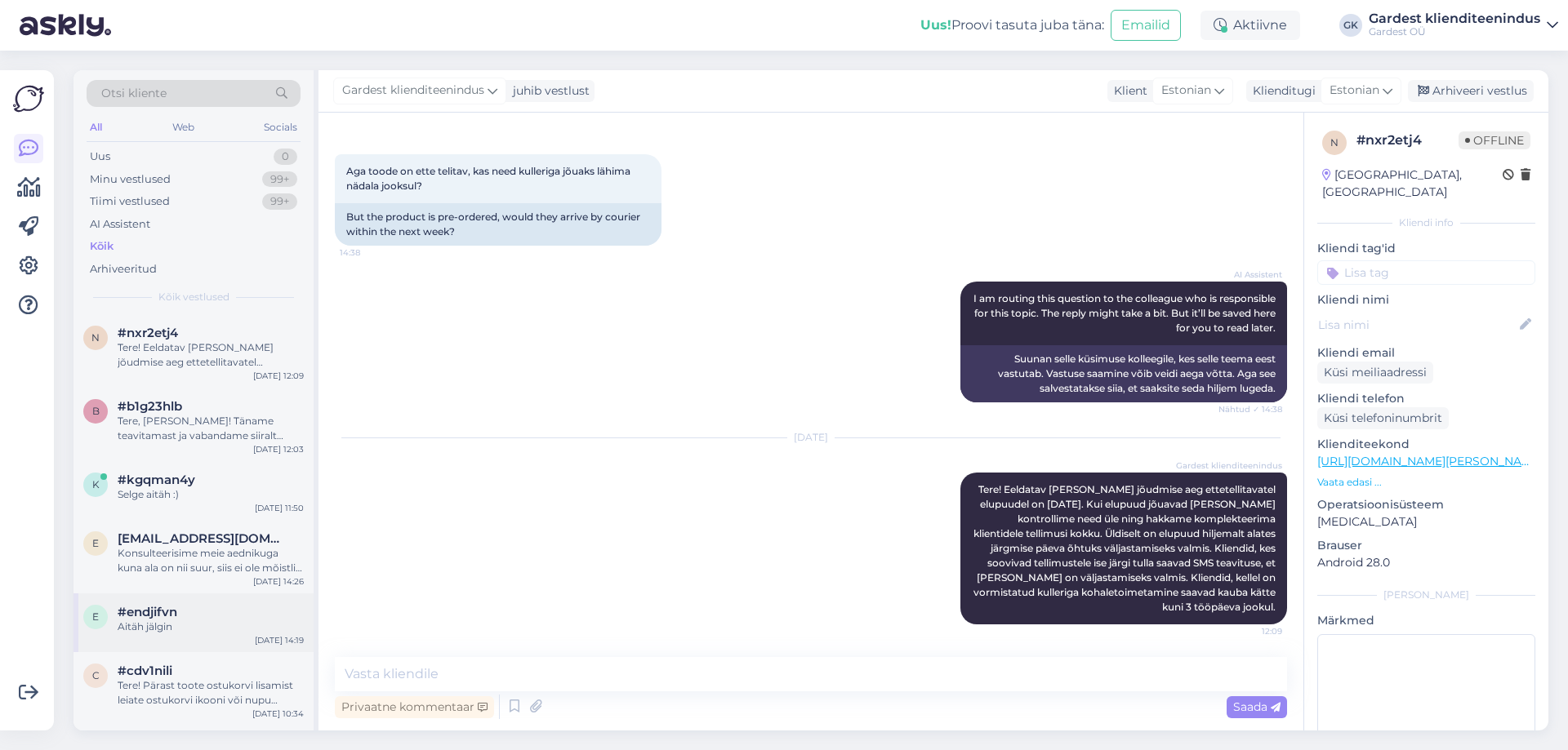
click at [173, 613] on span "#endjifvn" at bounding box center [147, 611] width 59 height 15
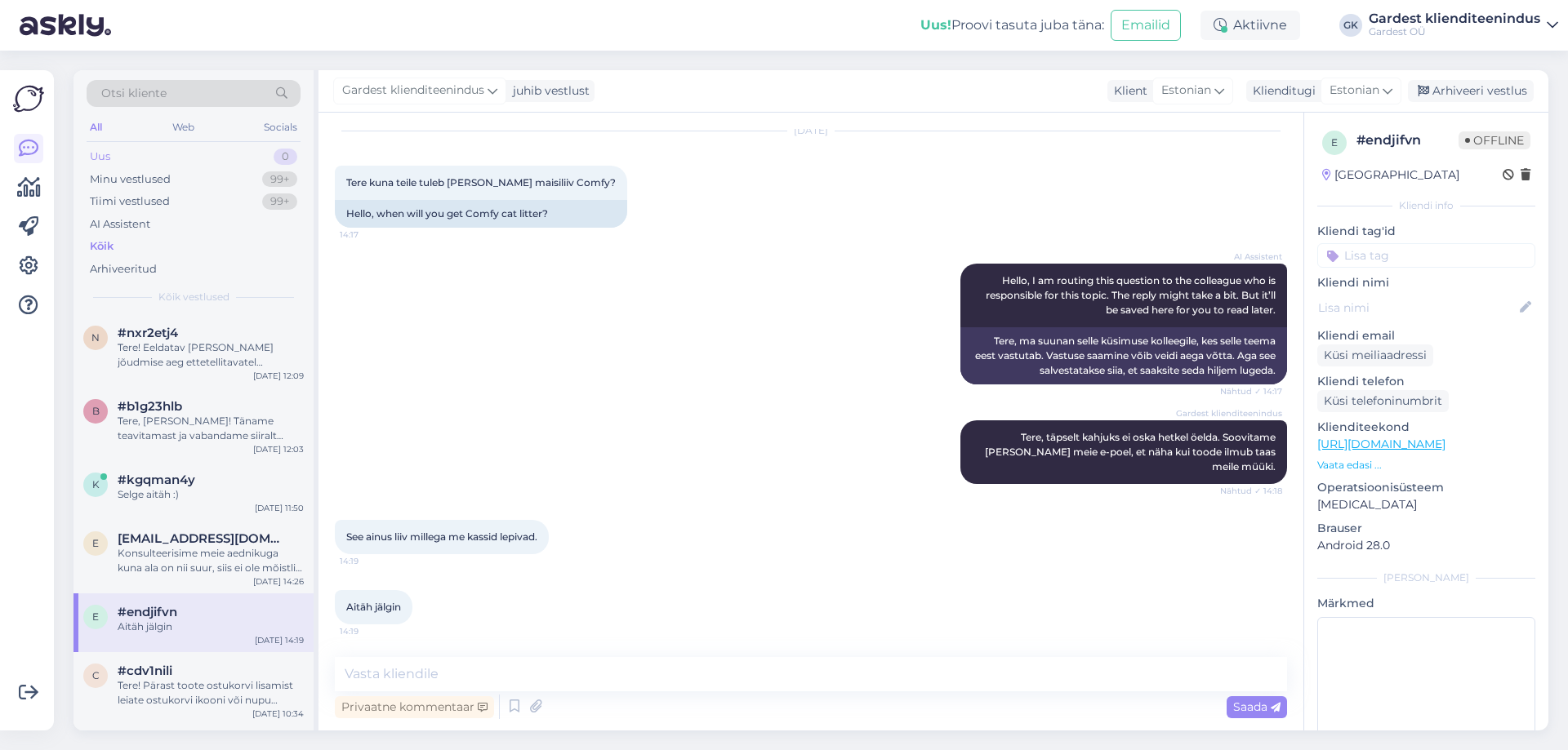
click at [117, 153] on div "Uus 0" at bounding box center [193, 157] width 214 height 23
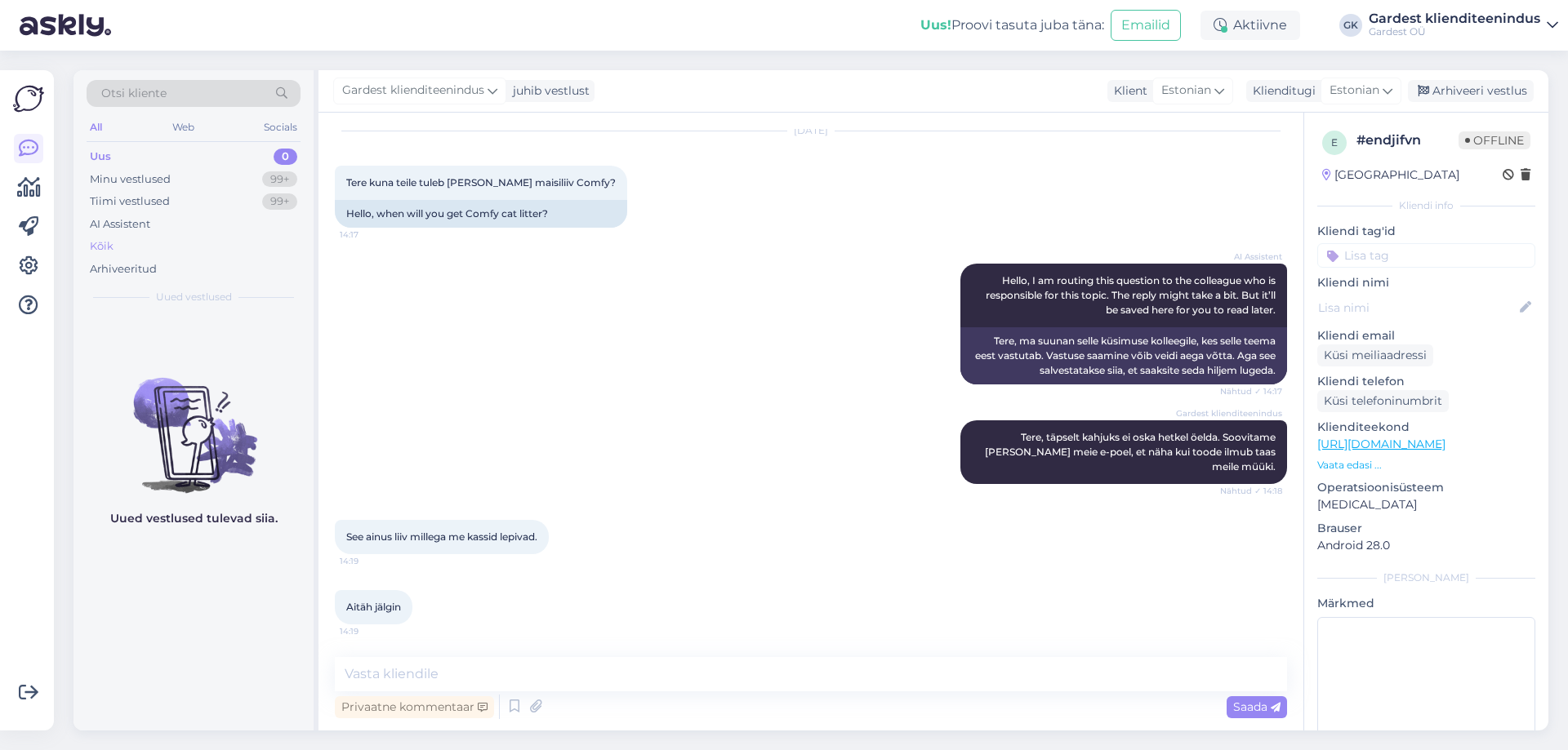
click at [142, 242] on div "Kõik" at bounding box center [193, 247] width 214 height 23
